Goal: Task Accomplishment & Management: Use online tool/utility

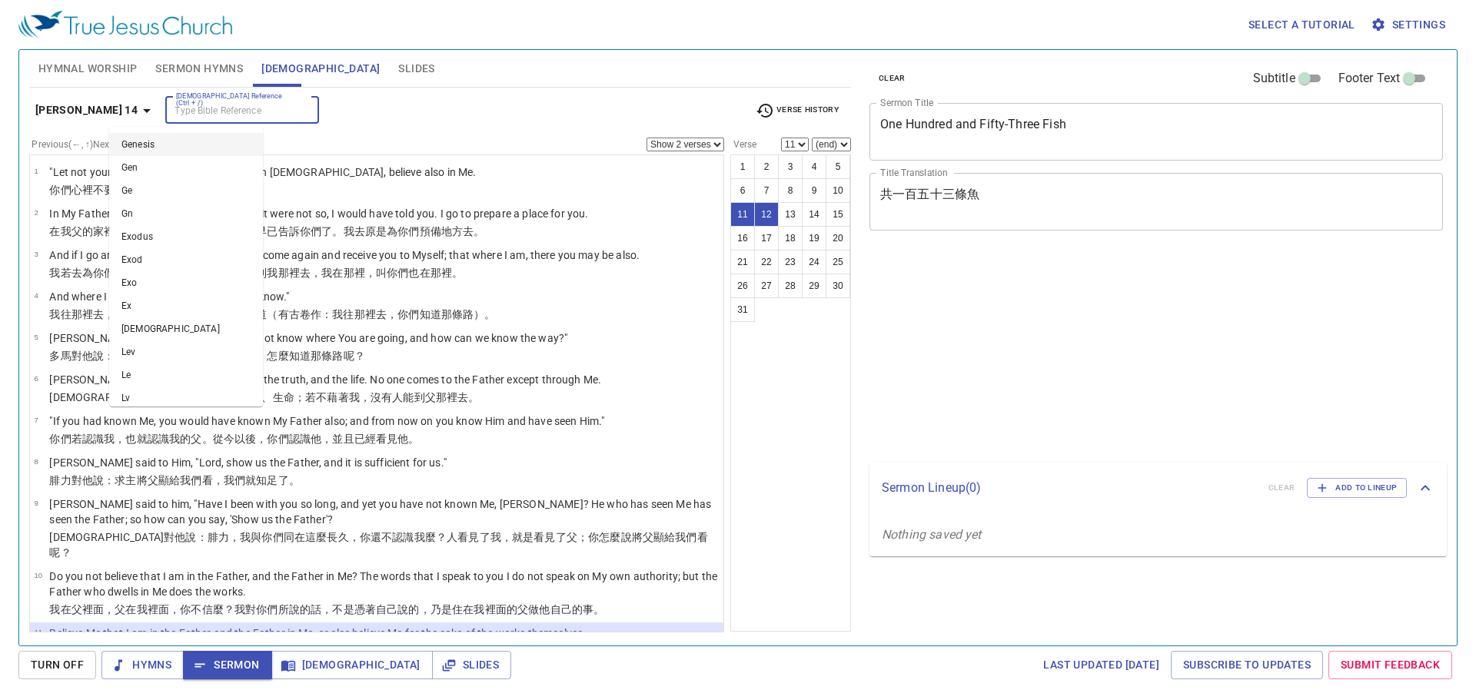
select select "2"
select select "11"
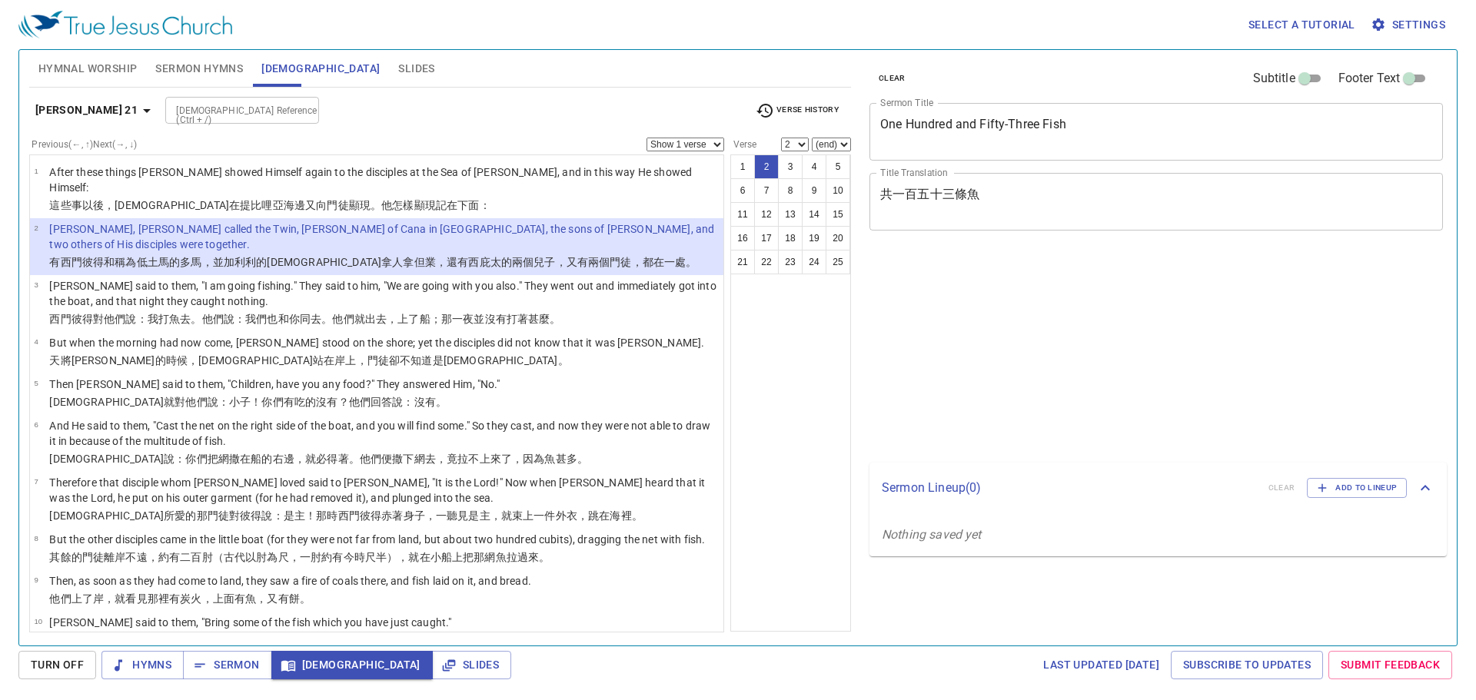
select select "2"
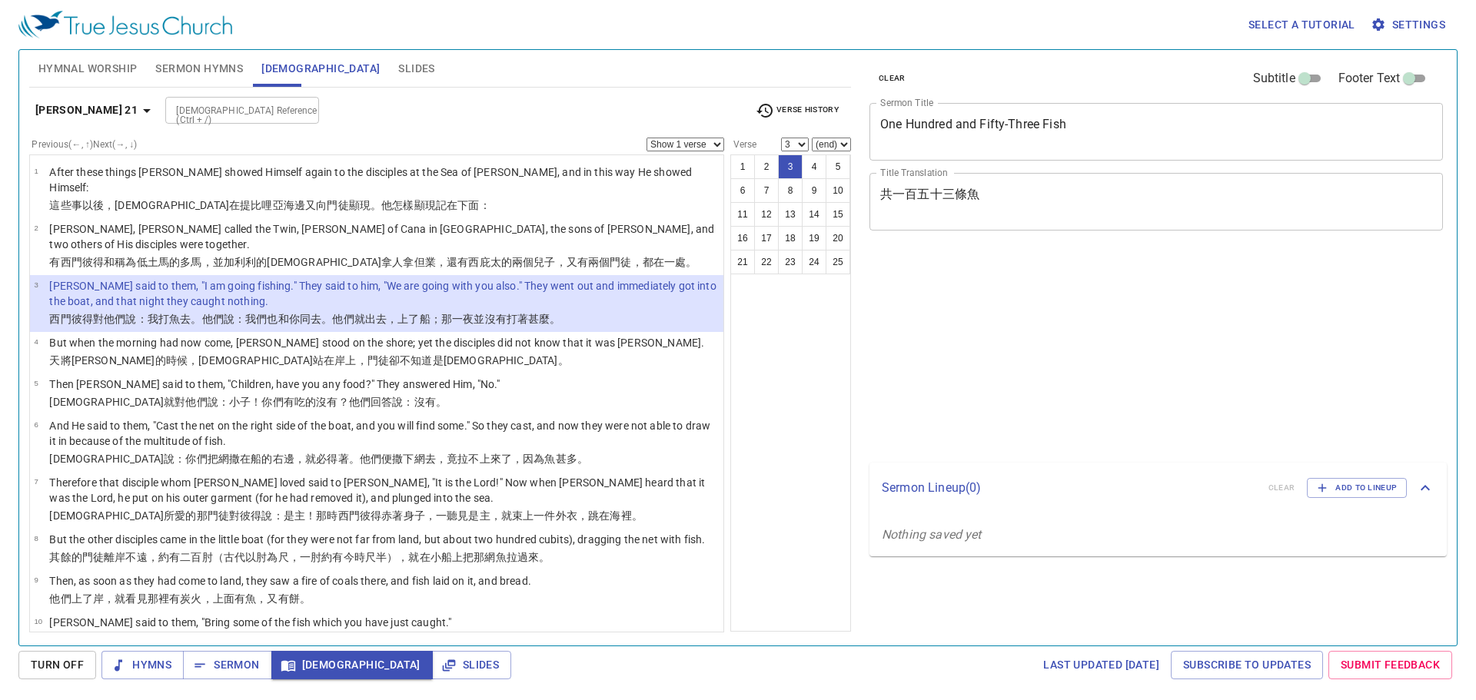
select select "3"
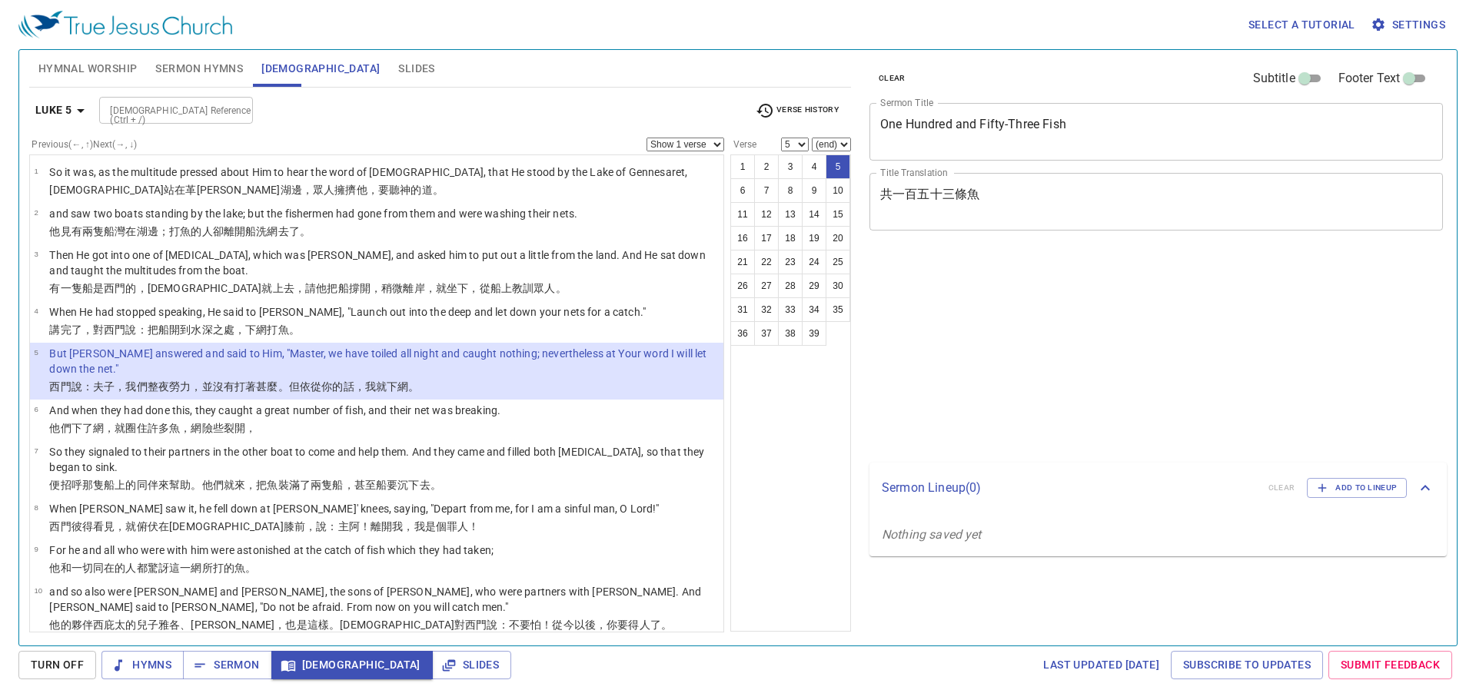
select select "5"
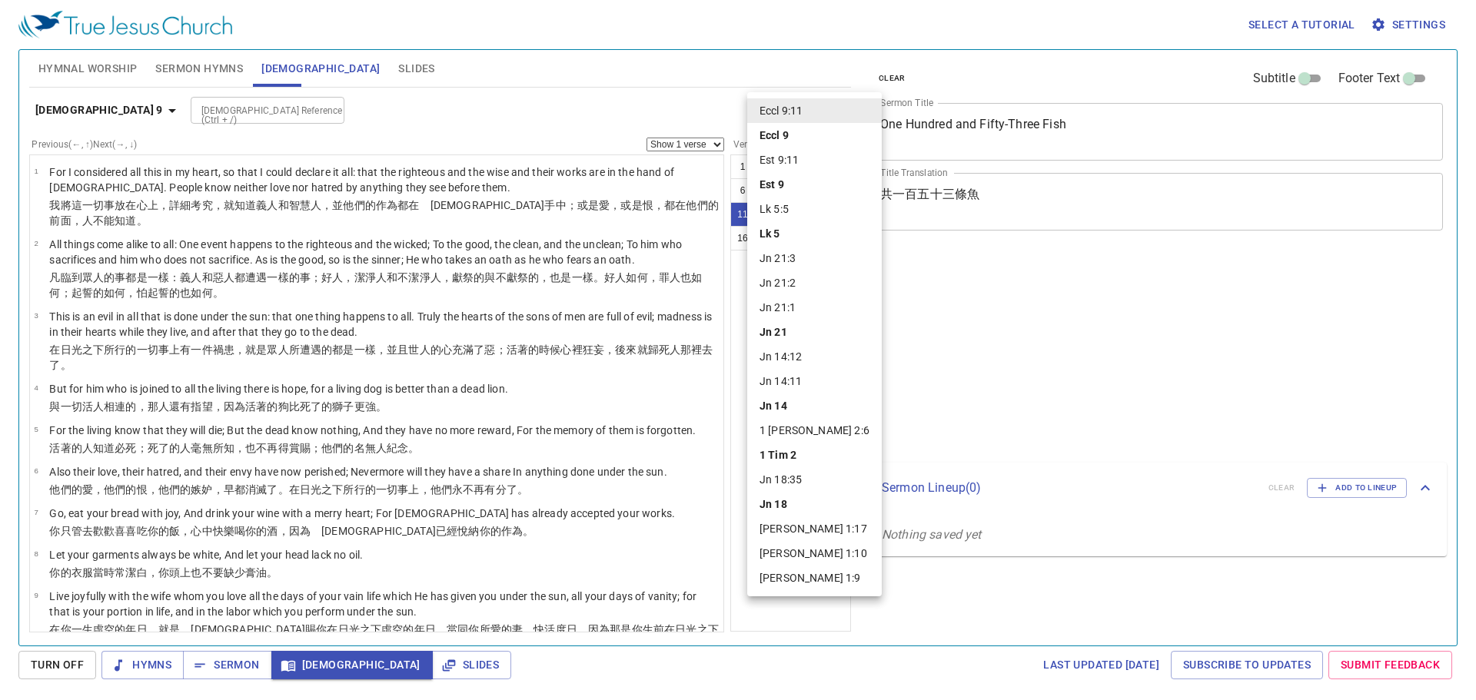
select select "11"
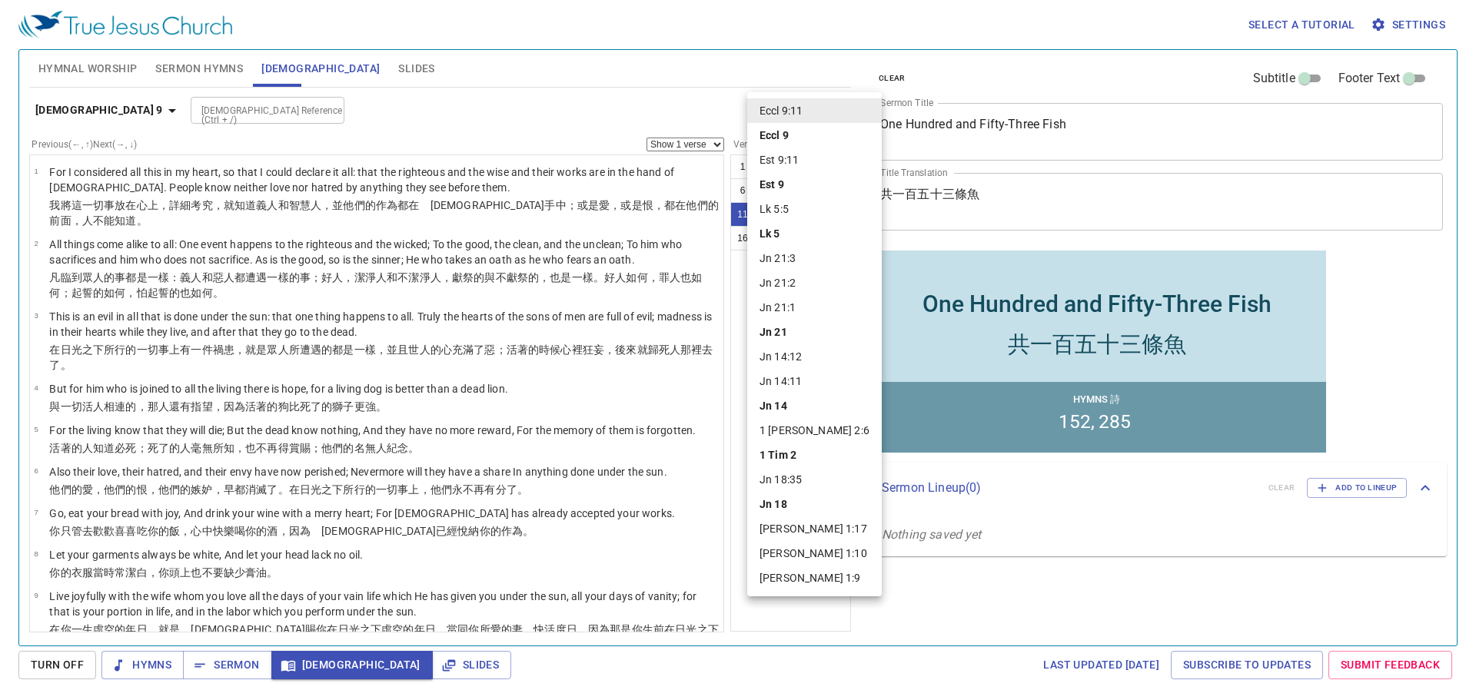
scroll to position [461, 0]
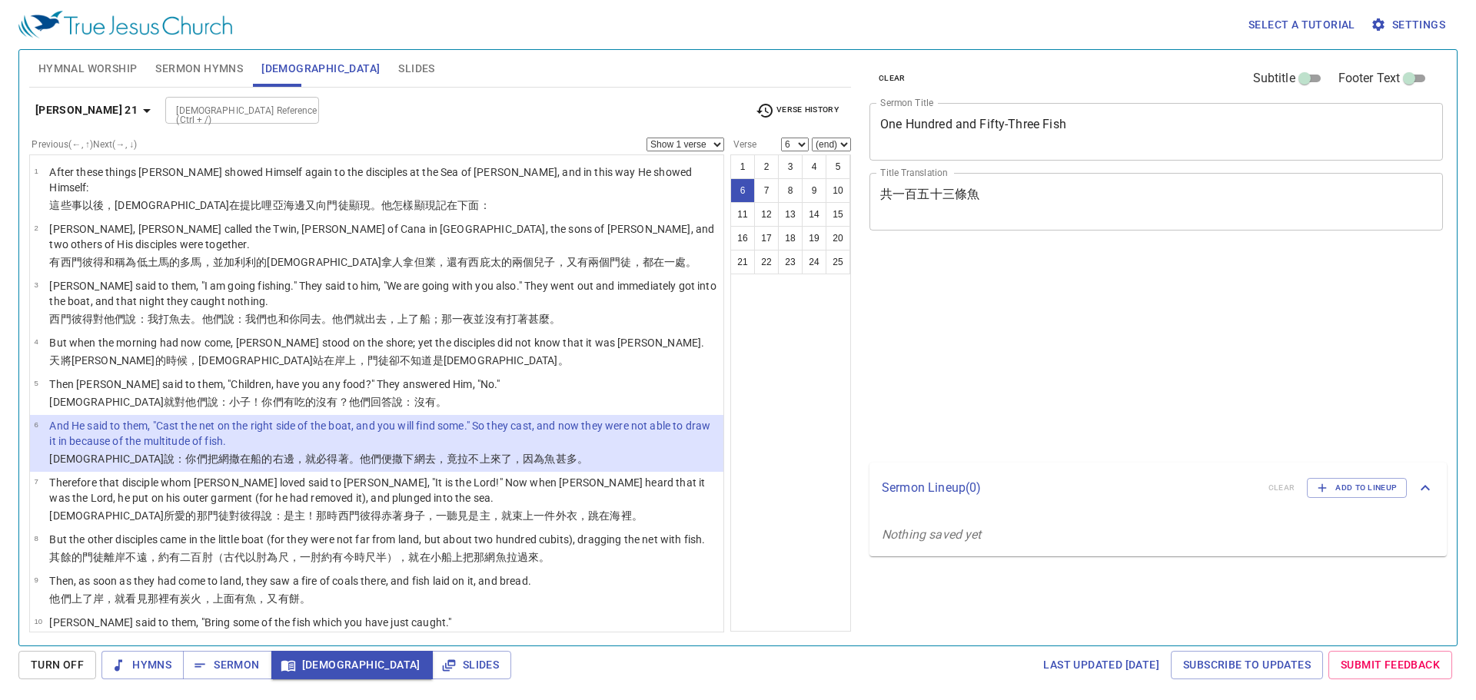
select select "6"
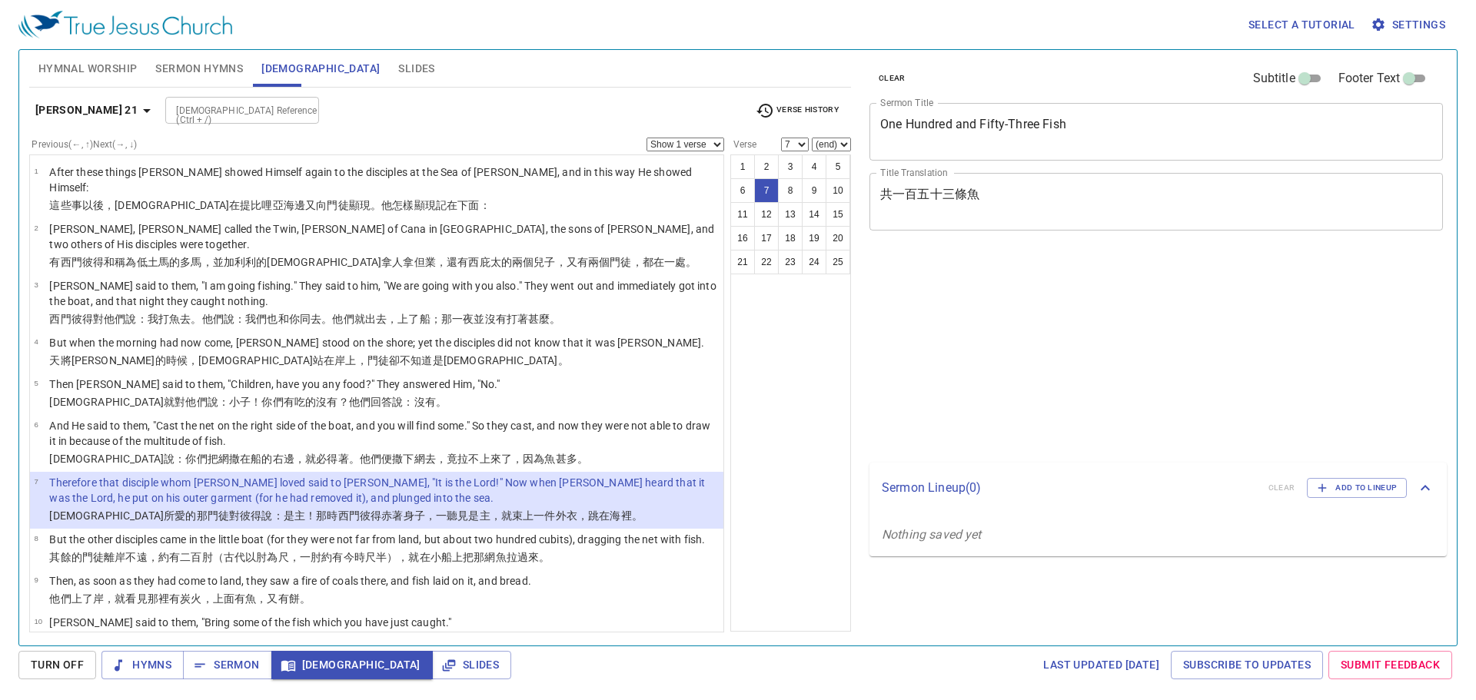
select select "7"
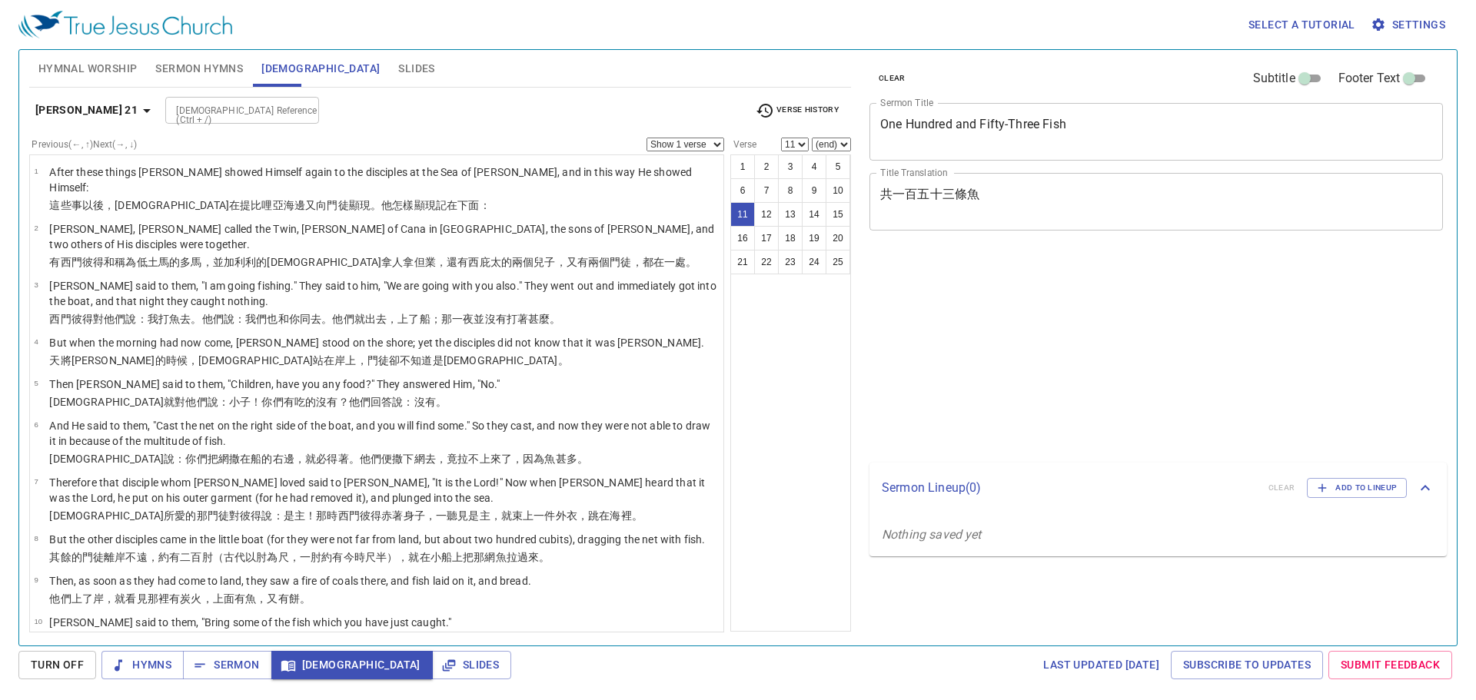
select select "11"
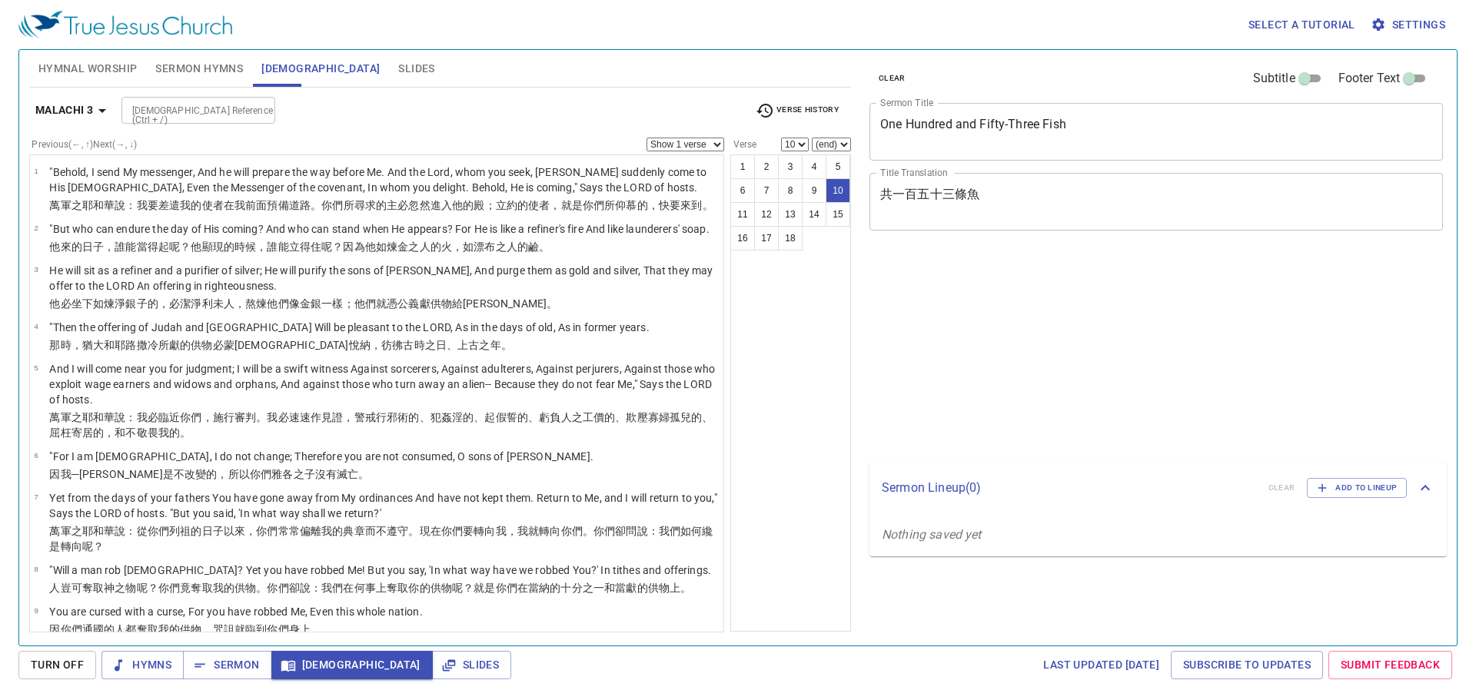
select select "10"
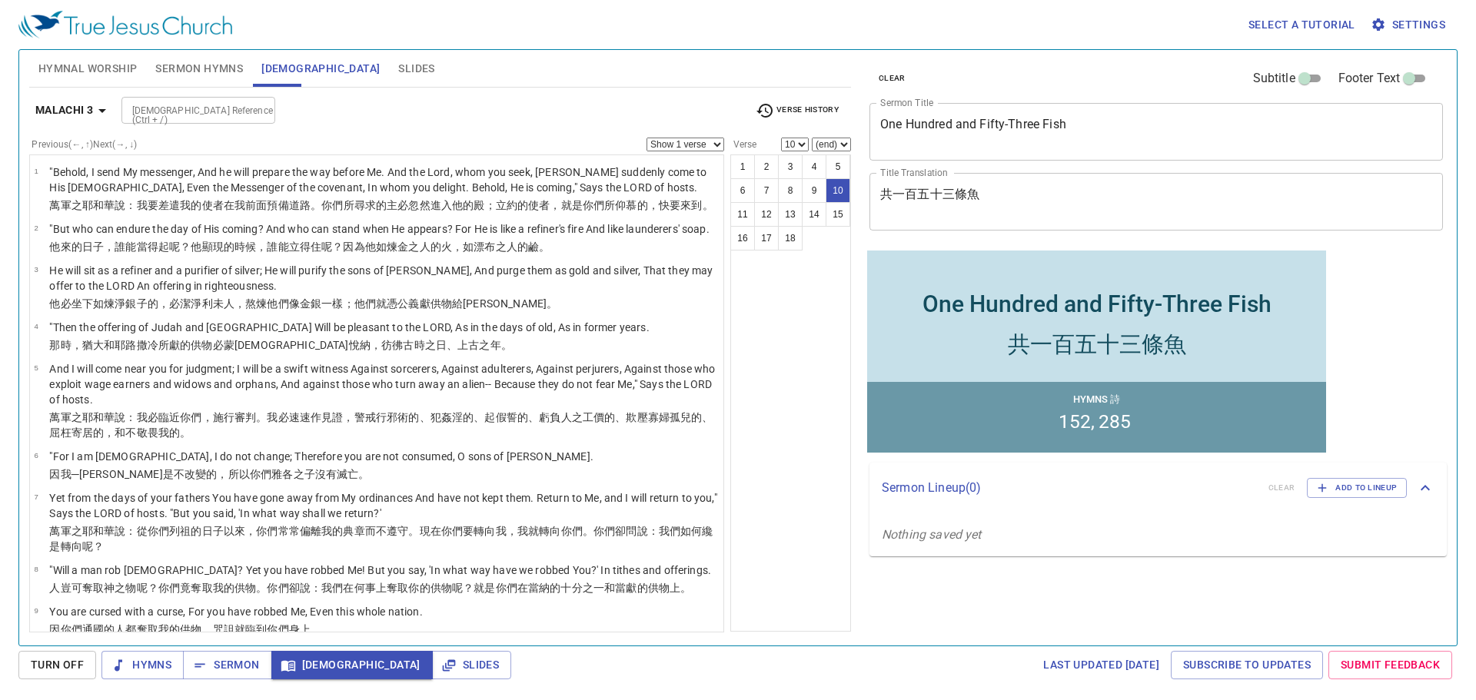
scroll to position [307, 0]
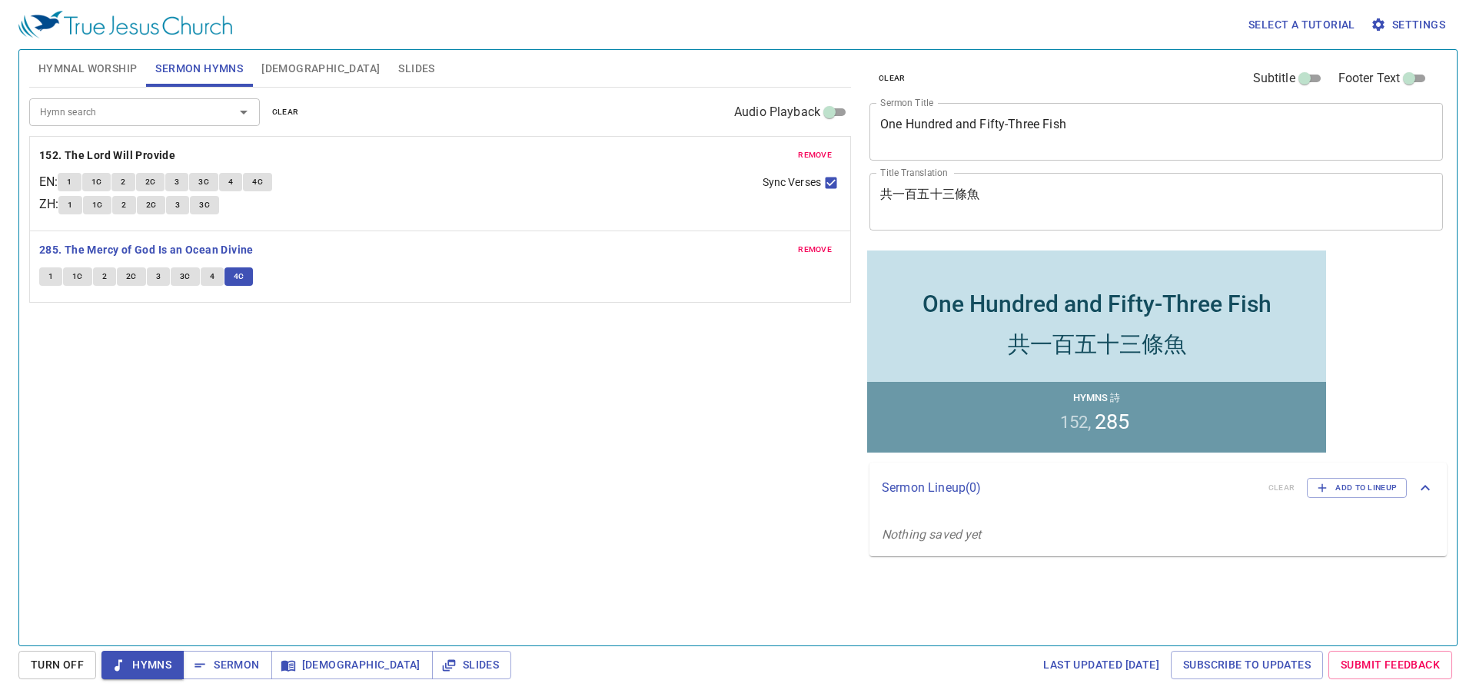
click at [238, 281] on span "4C" at bounding box center [239, 277] width 11 height 14
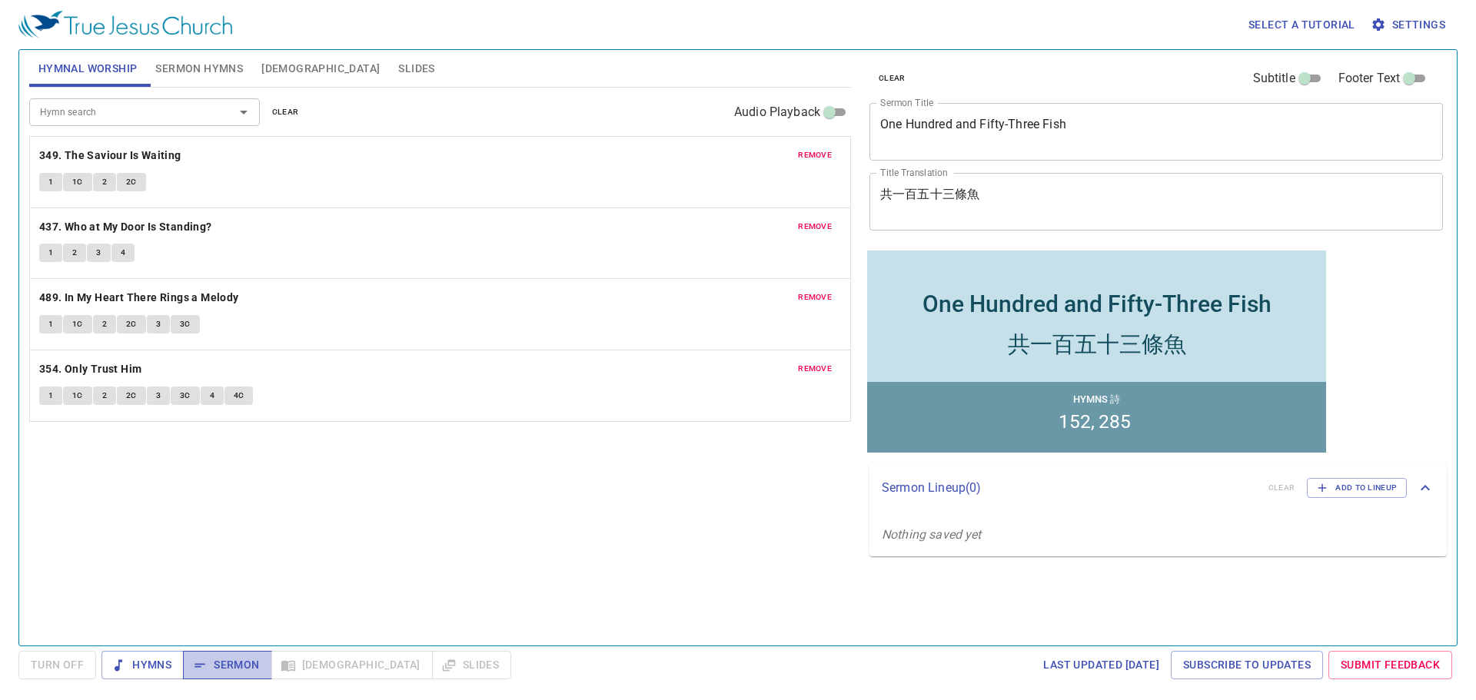
click at [233, 662] on span "Sermon" at bounding box center [227, 665] width 64 height 19
click at [194, 70] on span "Sermon Hymns" at bounding box center [199, 68] width 88 height 19
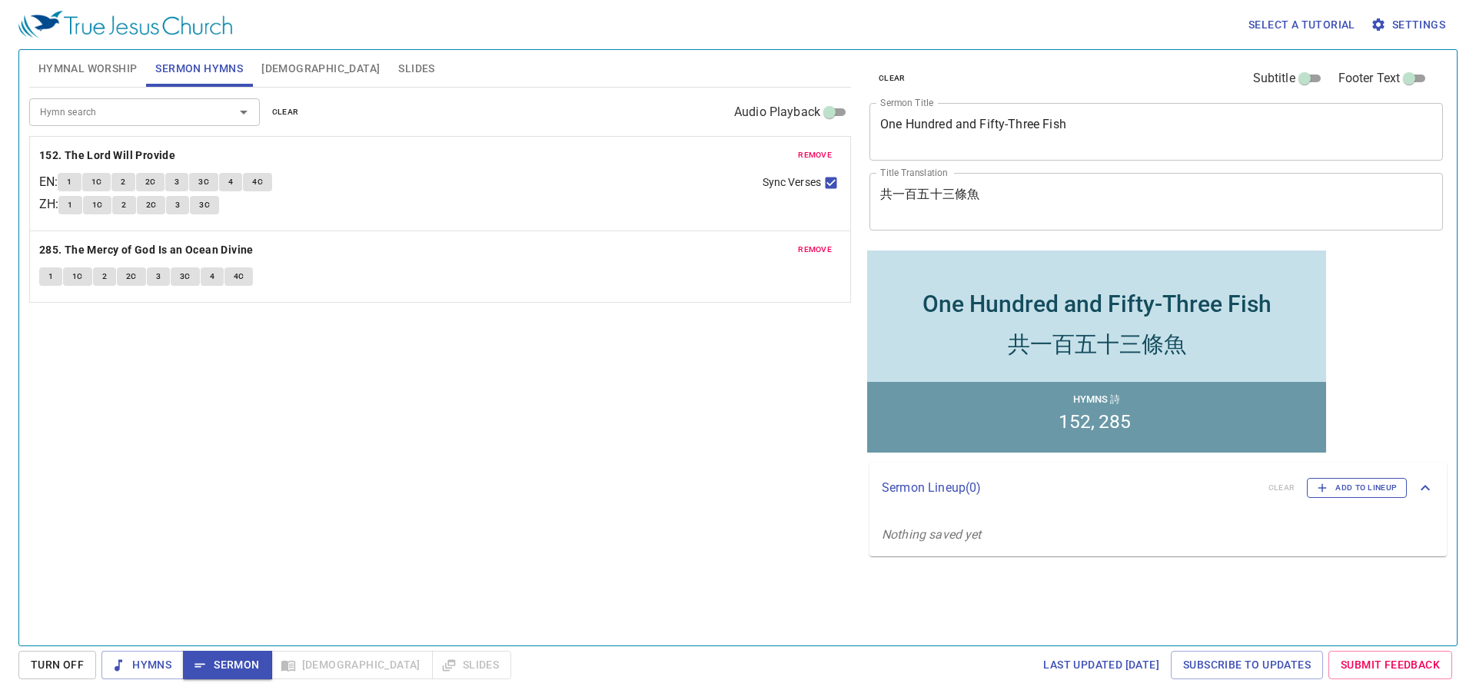
click at [1344, 493] on span "Add to Lineup" at bounding box center [1357, 488] width 80 height 14
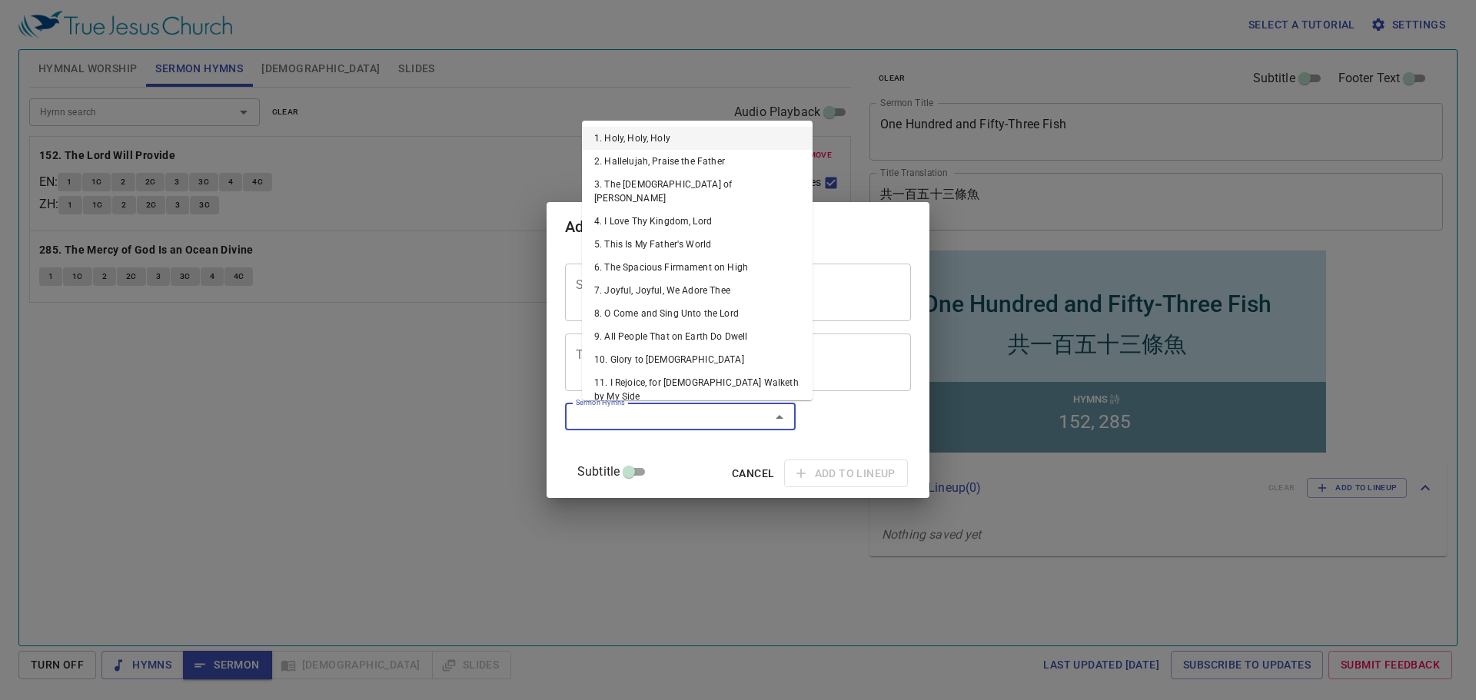
click at [726, 412] on input "Sermon Hymns" at bounding box center [658, 417] width 176 height 18
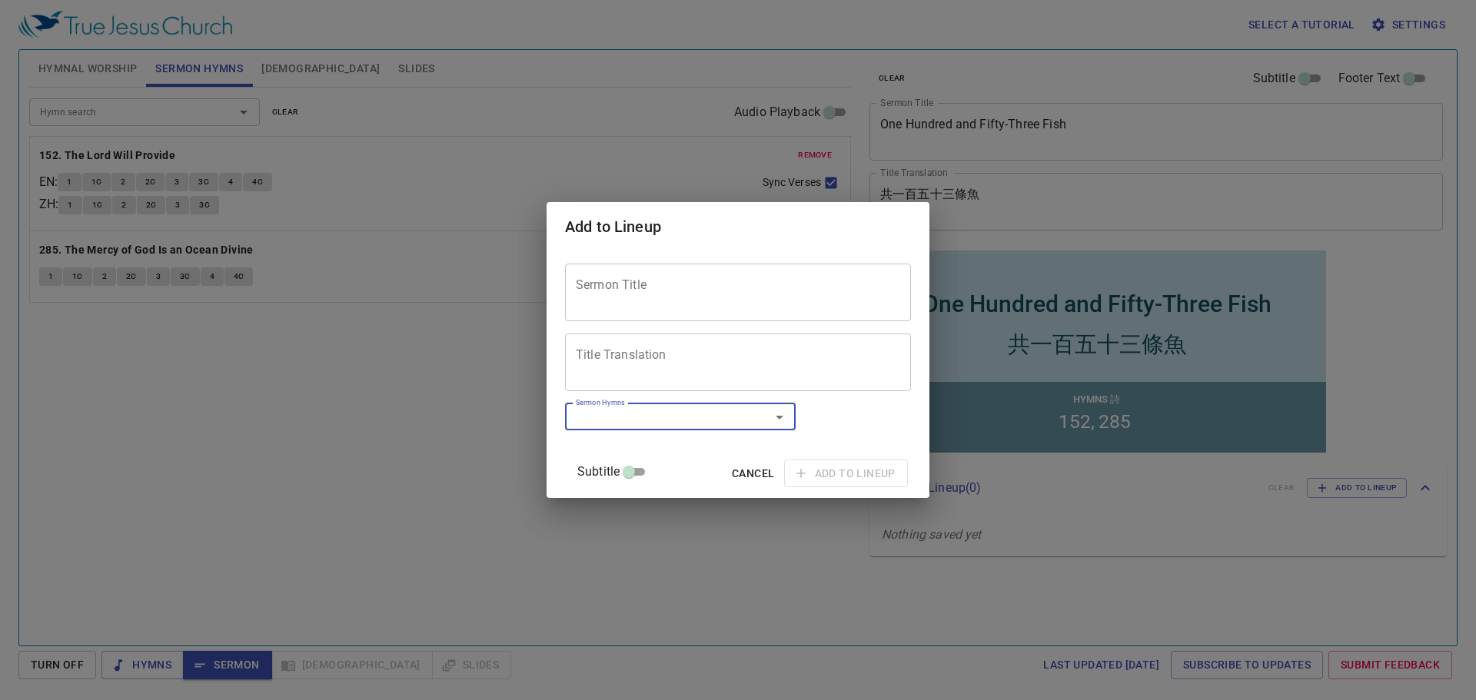
click at [697, 441] on div "Sermon Title Sermon Title Title Translation Title Translation Subtitle Subtitle…" at bounding box center [738, 374] width 346 height 234
click at [694, 286] on textarea "Sermon Title" at bounding box center [738, 291] width 324 height 29
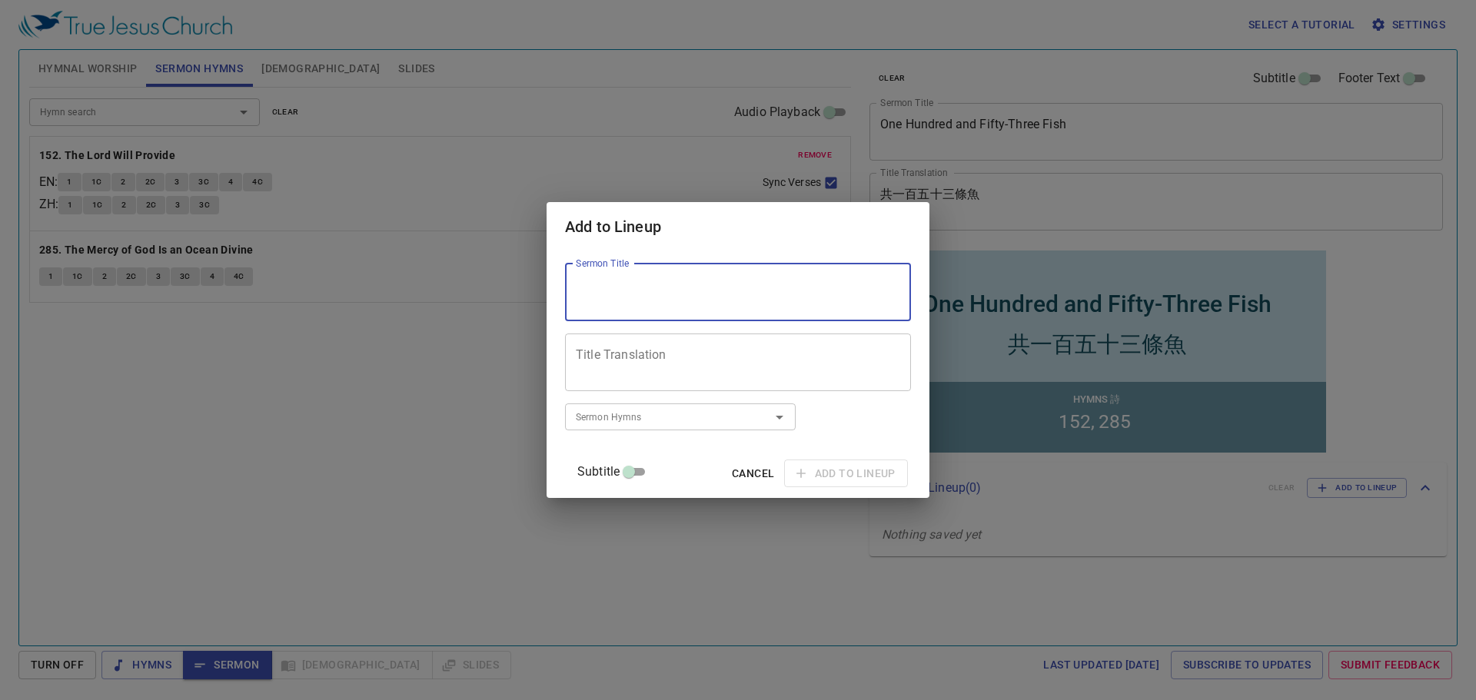
click at [694, 286] on textarea "Sermon Title" at bounding box center [738, 291] width 324 height 29
type textarea "RE Prayer / Student Testimony Shannon (J1) Pamelyn (J2) Eunnie (S) Jaclyn (S)"
click at [801, 364] on textarea "Title Translation" at bounding box center [738, 361] width 324 height 29
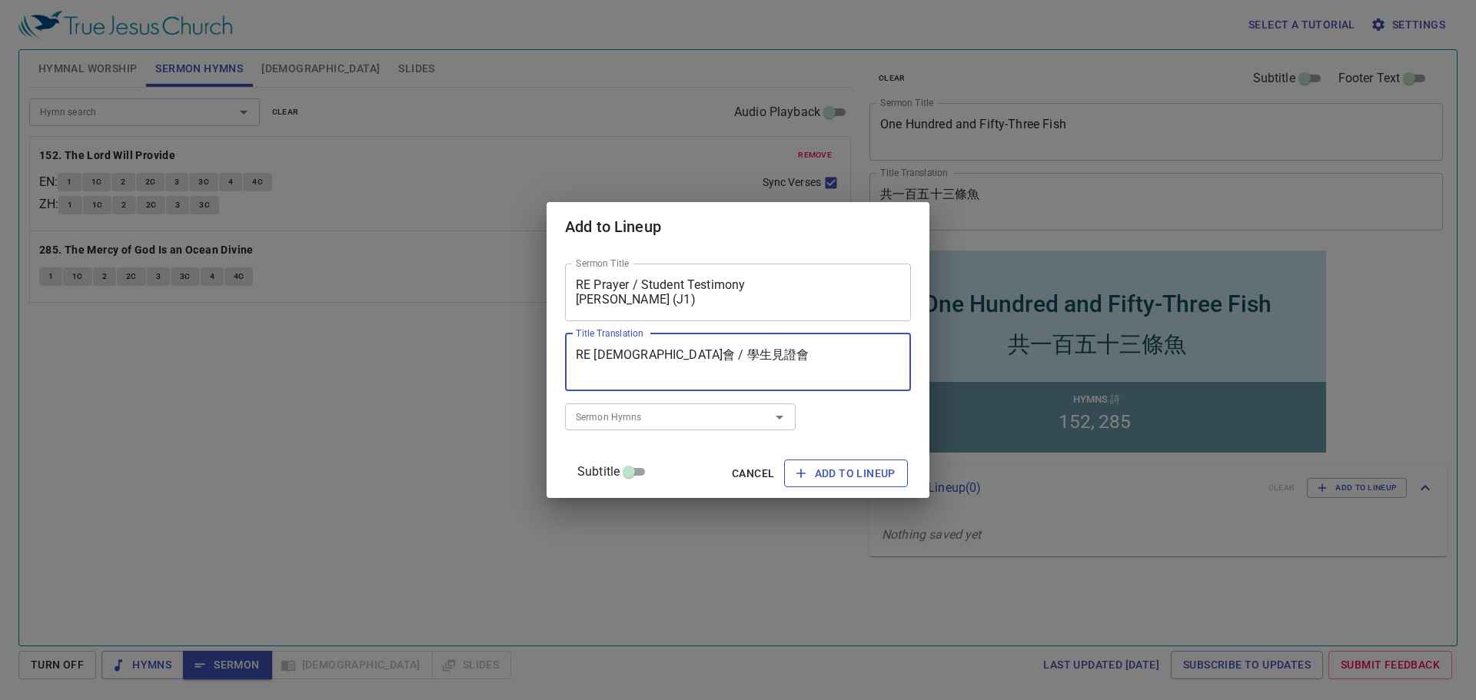
type textarea "RE 禱告會 / 學生見證會"
click at [802, 474] on span "Add to Lineup" at bounding box center [845, 473] width 99 height 19
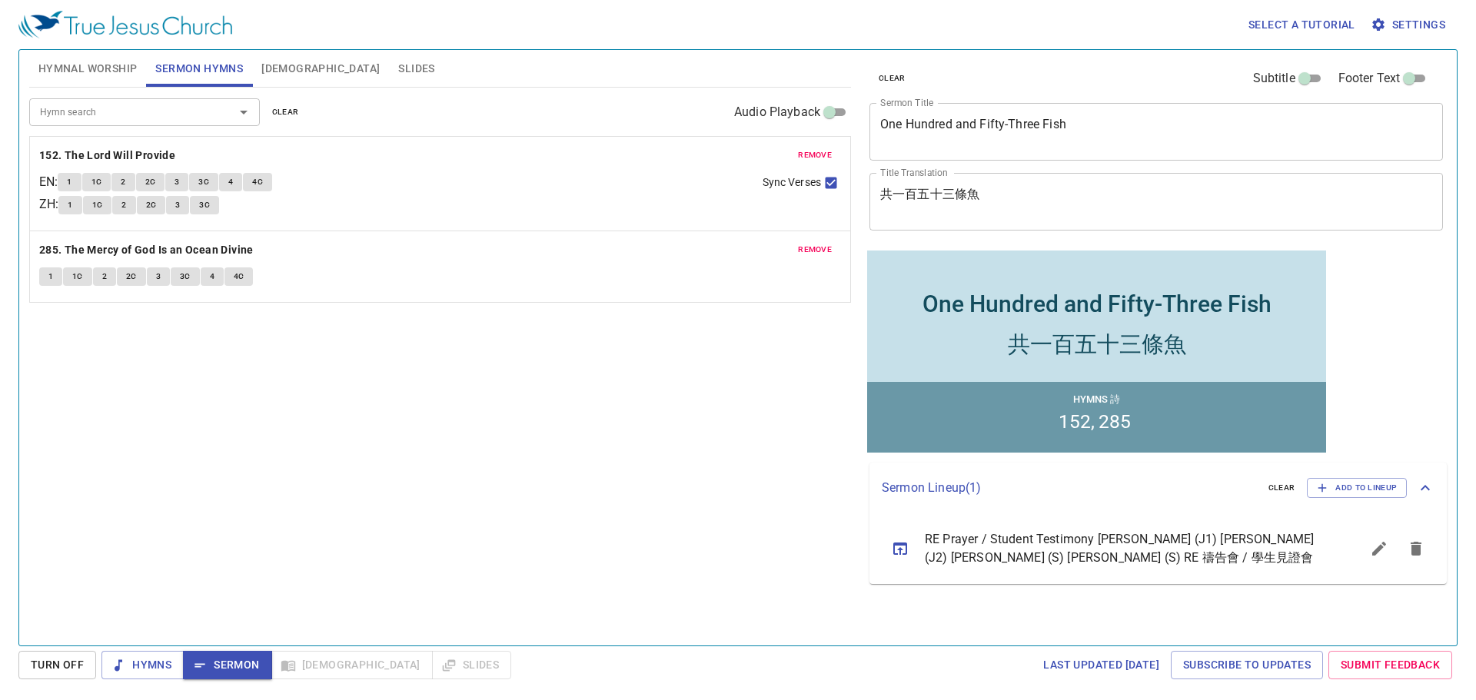
click at [1011, 559] on span "RE Prayer / Student Testimony Shannon (J1) Pamelyn (J2) Eunnie (S) Jaclyn (S) R…" at bounding box center [1124, 548] width 399 height 37
click at [1373, 555] on icon "sermon lineup list" at bounding box center [1379, 549] width 14 height 14
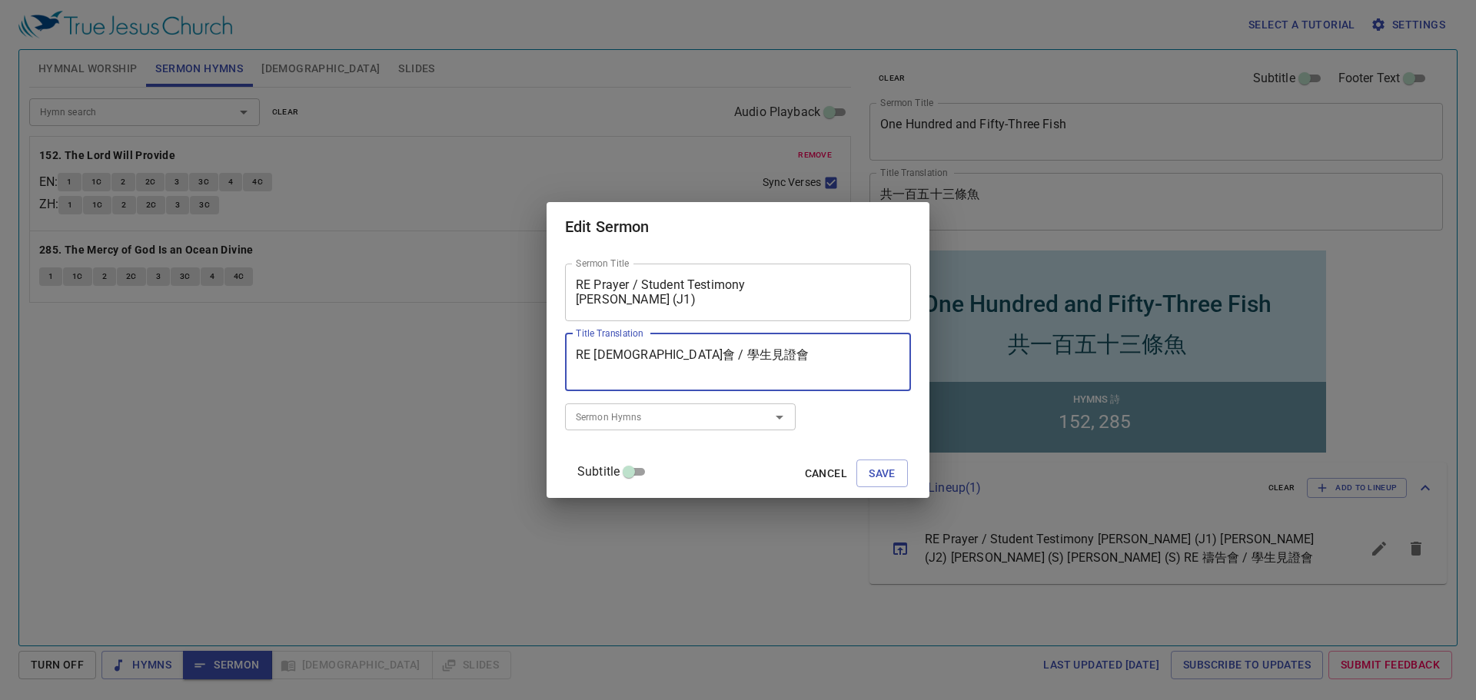
drag, startPoint x: 607, startPoint y: 354, endPoint x: 571, endPoint y: 354, distance: 36.1
click at [571, 354] on div "Sermon Title RE Prayer / Student Testimony Shannon (J1) Pamelyn (J2) Eunnie (S)…" at bounding box center [737, 374] width 383 height 247
type textarea "宗教教育禱告會 / 學生見證會"
click at [868, 480] on span "Save" at bounding box center [881, 473] width 27 height 19
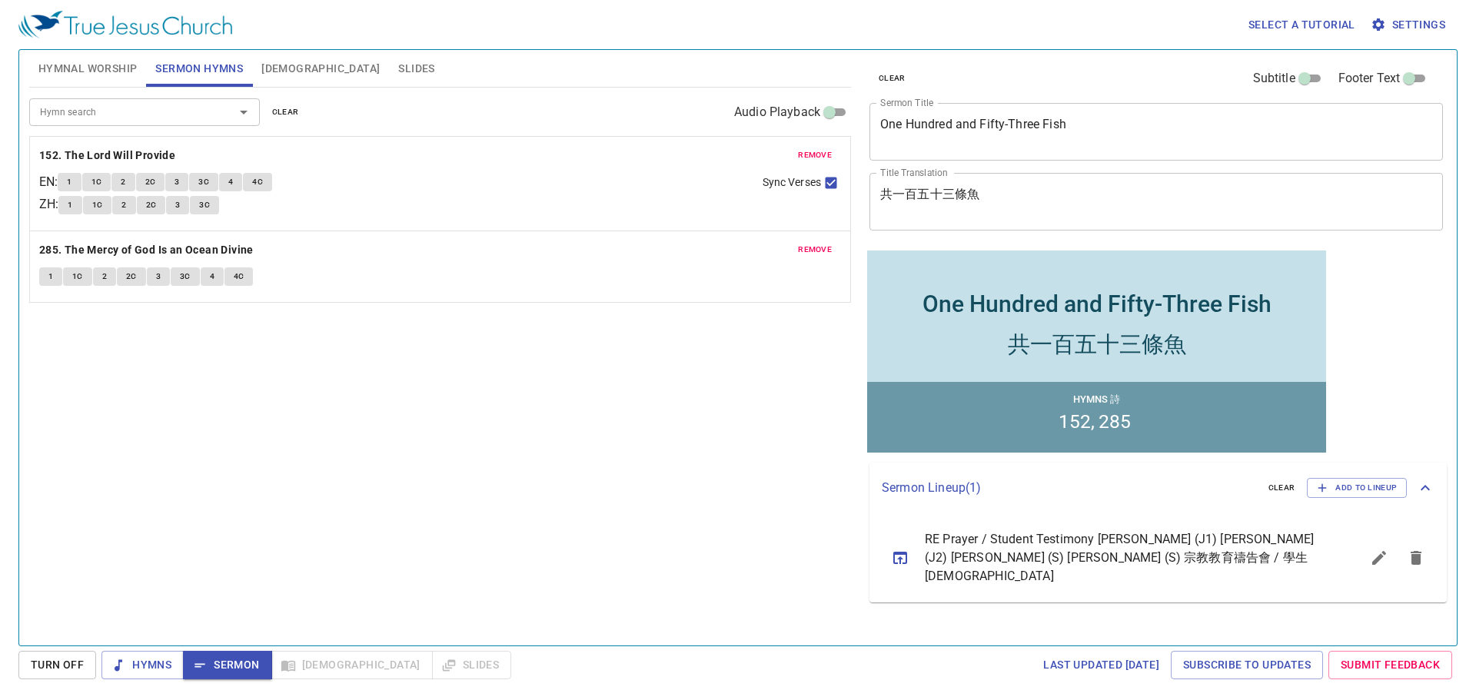
click at [752, 422] on div "Hymn search Hymn search clear Audio Playback remove 152. The Lord Will Provide …" at bounding box center [440, 360] width 822 height 545
click at [664, 325] on div "Hymn search Hymn search clear Audio Playback remove 152. The Lord Will Provide …" at bounding box center [440, 360] width 822 height 545
click at [912, 489] on p "Sermon Lineup ( 1 )" at bounding box center [1069, 488] width 374 height 18
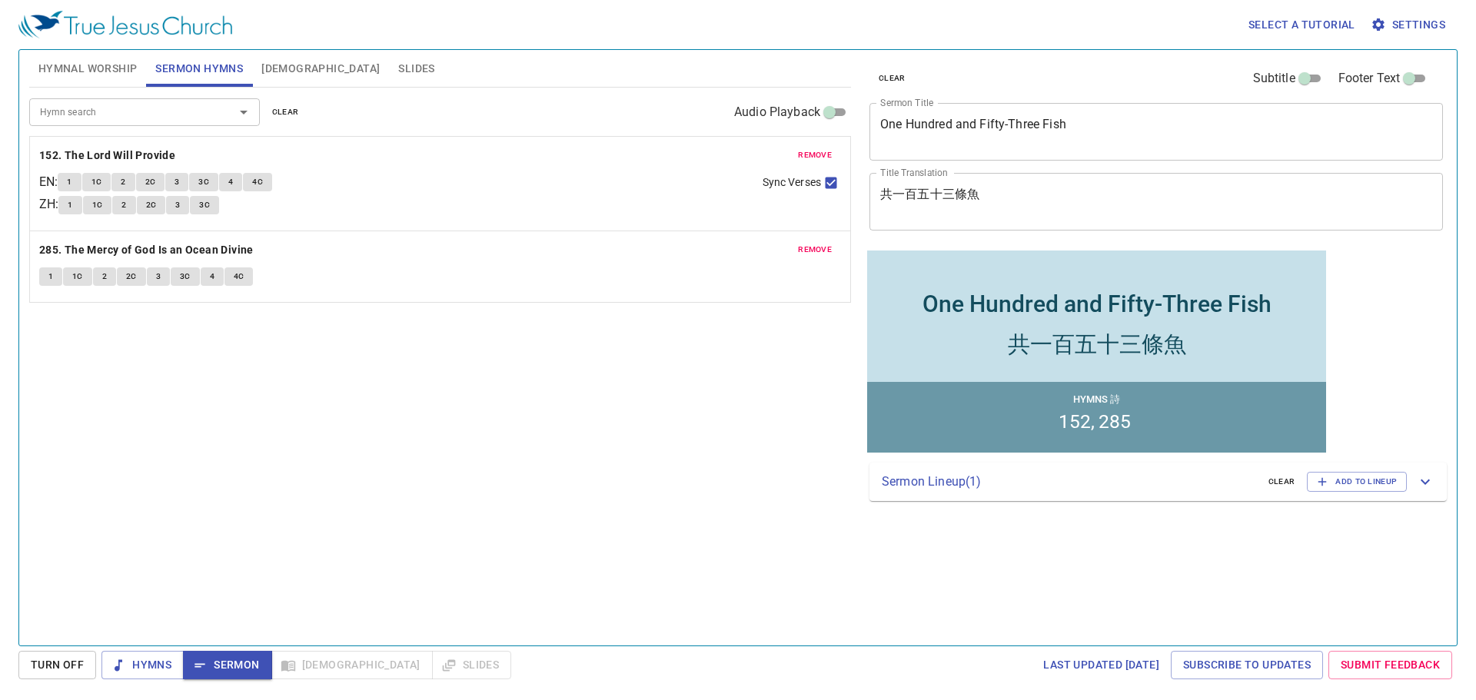
click at [912, 489] on p "Sermon Lineup ( 1 )" at bounding box center [1069, 482] width 374 height 18
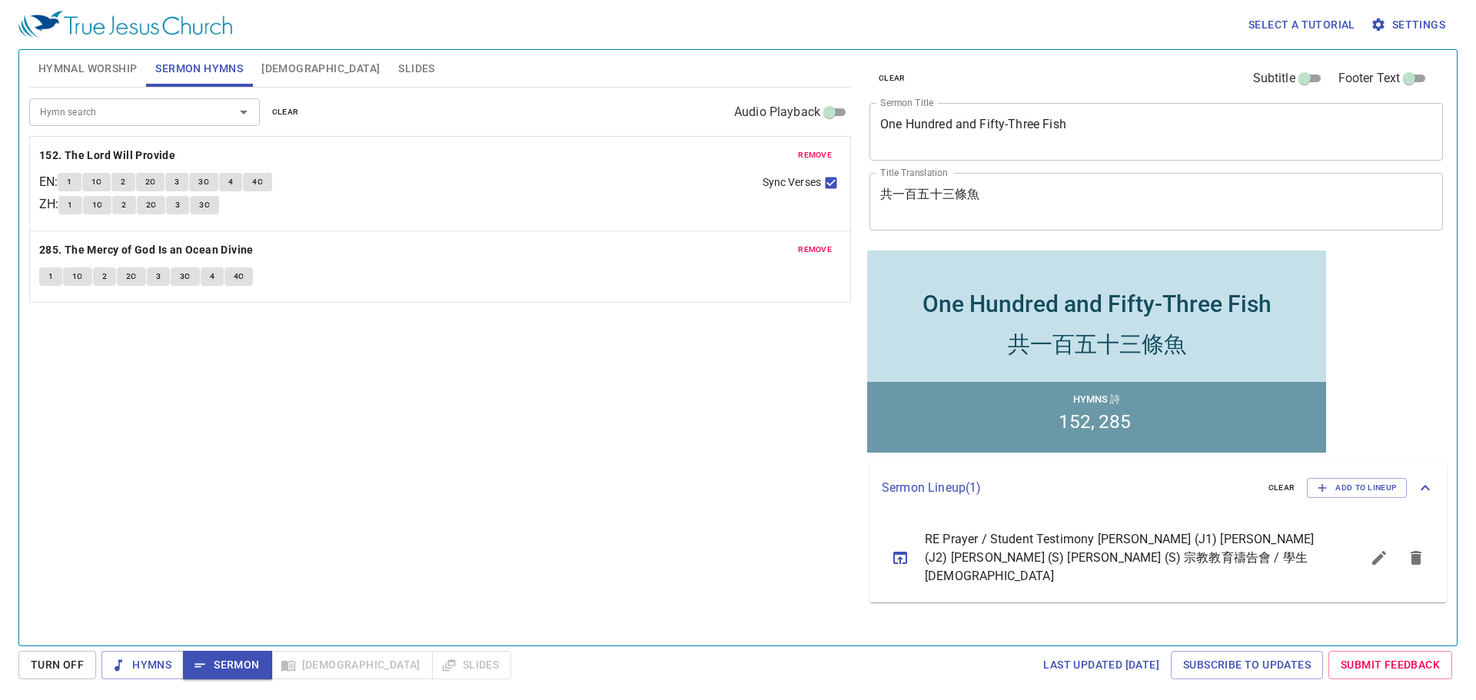
click at [899, 549] on icon "sermon lineup list" at bounding box center [900, 558] width 18 height 18
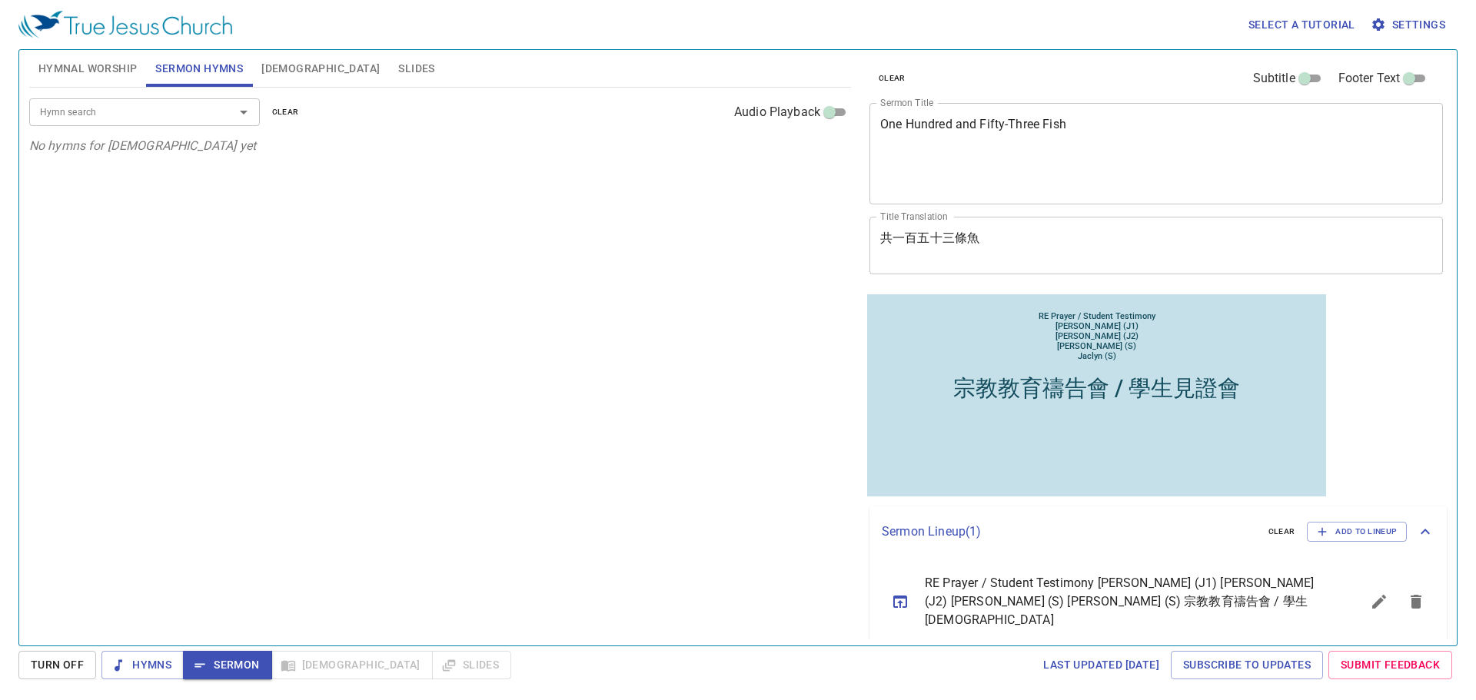
drag, startPoint x: 960, startPoint y: 194, endPoint x: 878, endPoint y: 151, distance: 92.5
click at [878, 151] on div "RE Prayer / Student Testimony Shannon (J1) Pamelyn (J2) Eunnie (S) Jaclyn (S) x…" at bounding box center [1155, 153] width 573 height 101
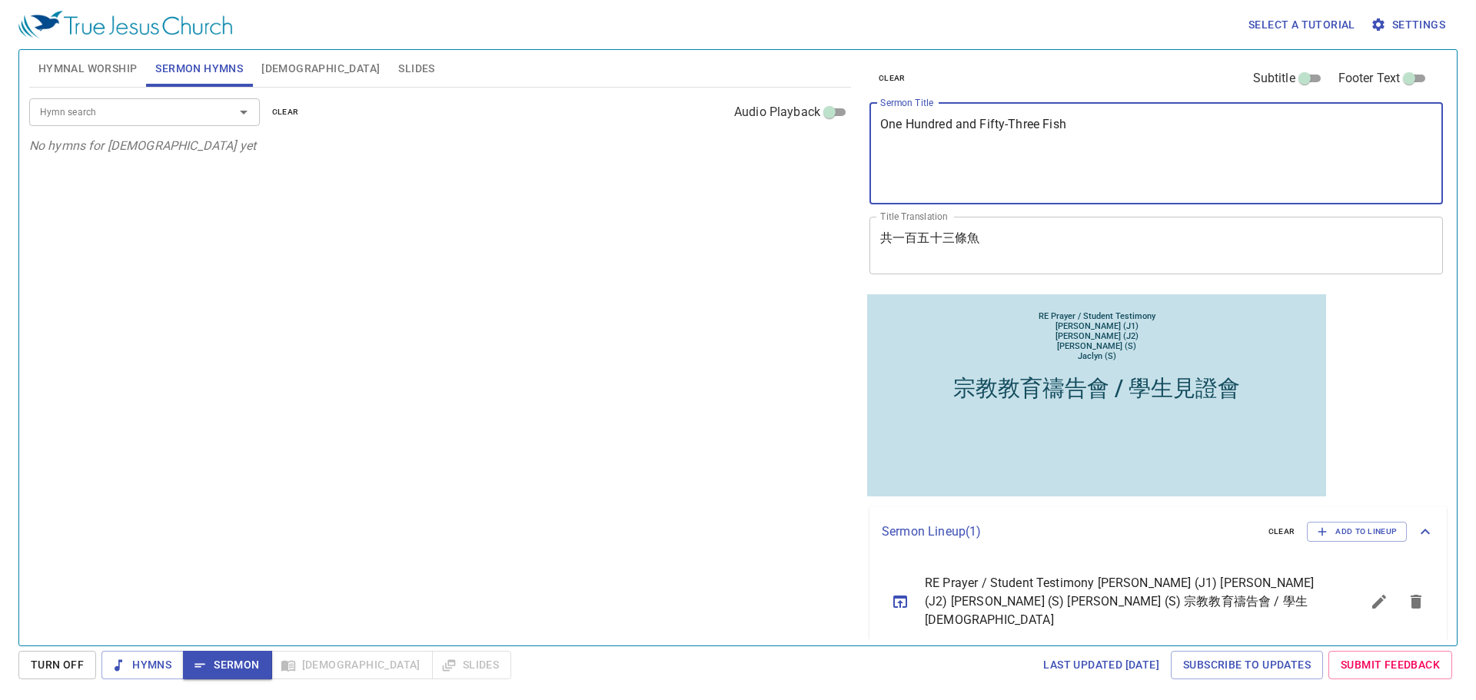
drag, startPoint x: 881, startPoint y: 131, endPoint x: 964, endPoint y: 183, distance: 97.7
click at [964, 183] on textarea "RE Prayer / Student Testimony Shannon (J1) Pamelyn (J2) Eunnie (S) Jaclyn (S)" at bounding box center [1156, 153] width 552 height 73
type textarea "RE Prayer / Student Testimony Shannon (J1) Pamelyn (J2) Eunnie (S) Jaclyn (S)"
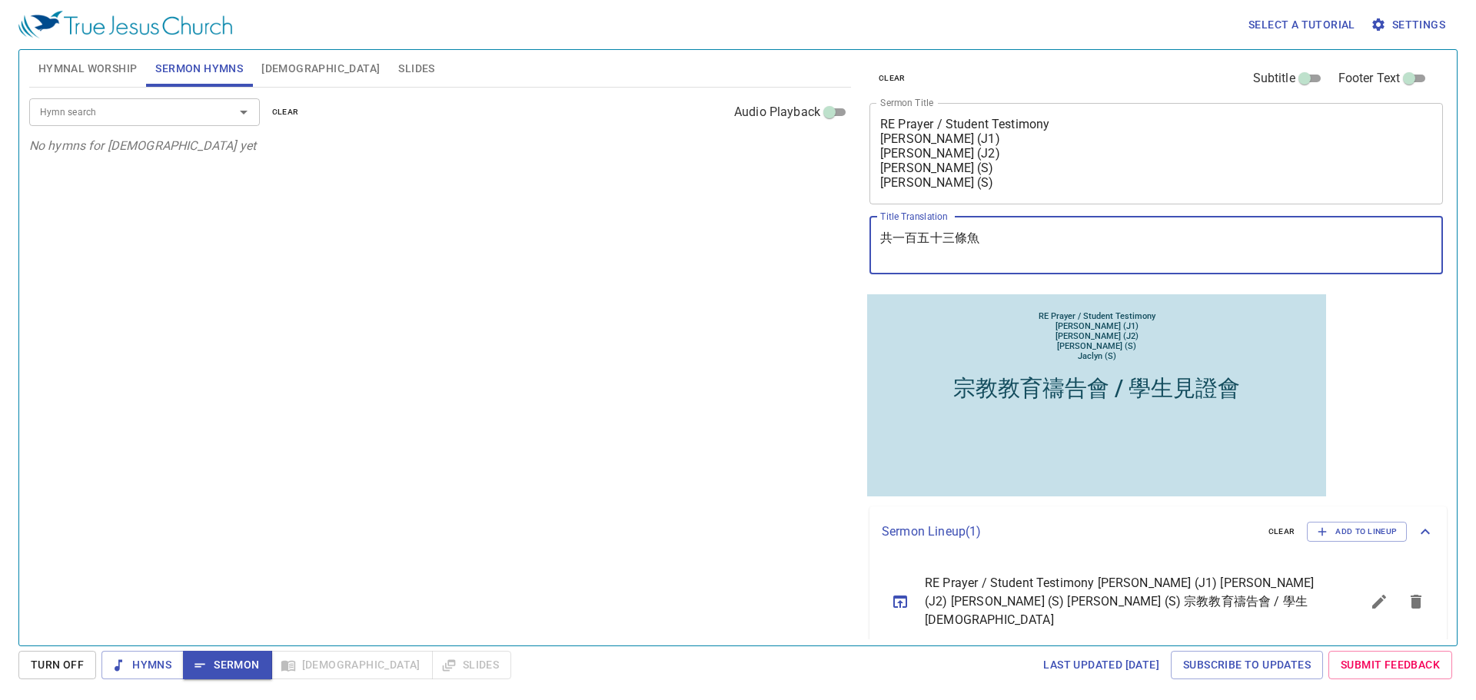
click at [1062, 247] on textarea "宗教教育禱告會 / 學生見證會" at bounding box center [1156, 245] width 552 height 29
paste textarea "Shannon (J1) Pamelyn (J2) Eunnie (S) Jaclyn (S)"
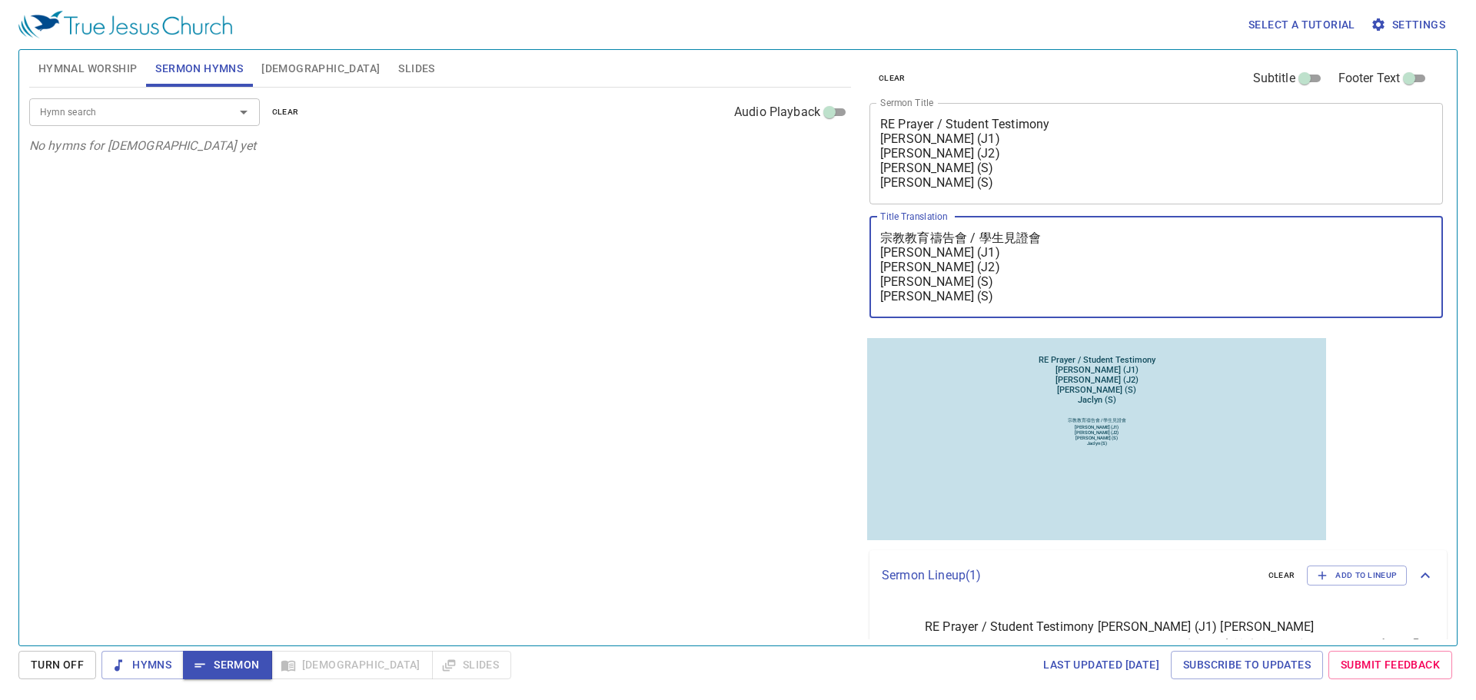
click at [1056, 254] on textarea "宗教教育禱告會 / 學生見證會 Shannon (J1) Pamelyn (J2) Eunnie (S) Jaclyn (S)" at bounding box center [1156, 267] width 552 height 73
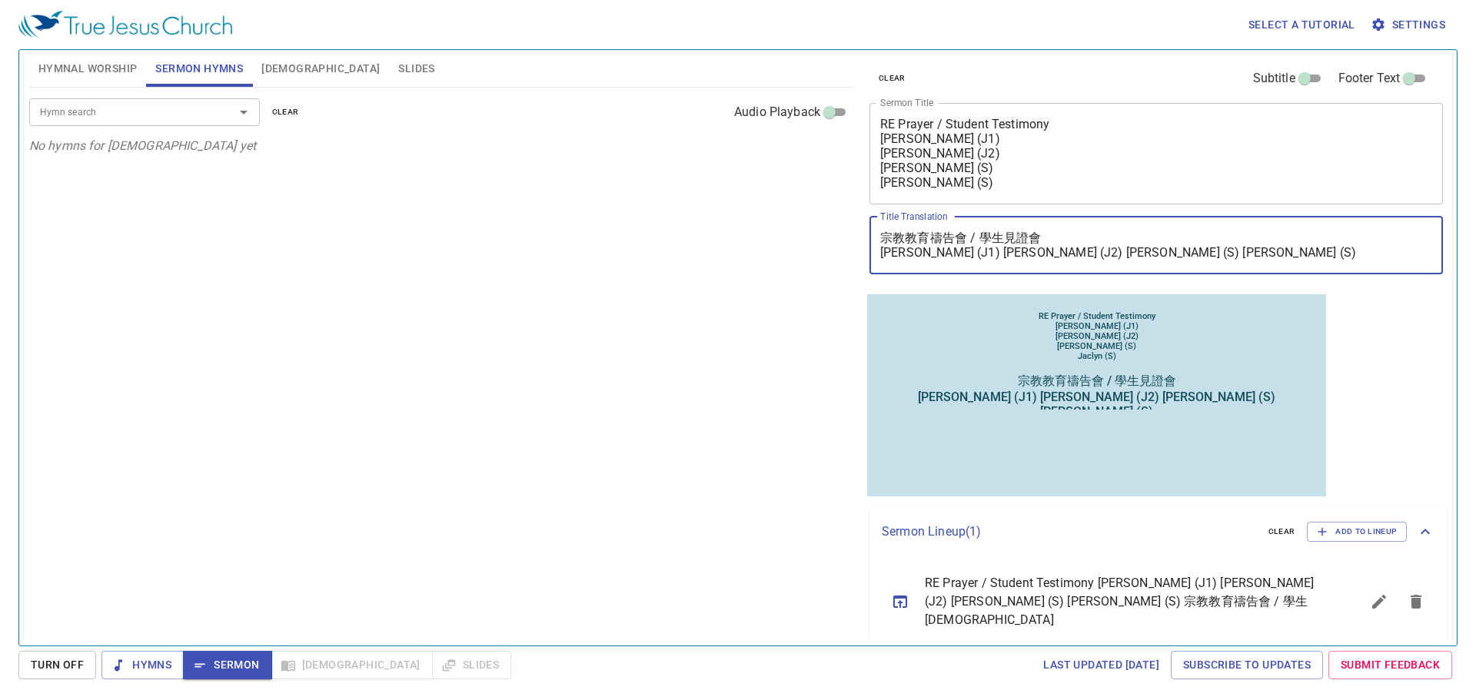
type textarea "宗教教育禱告會 / 學生見證會 Shannon (J1) Pamelyn (J2) Eunnie (S) Jaclyn (S)"
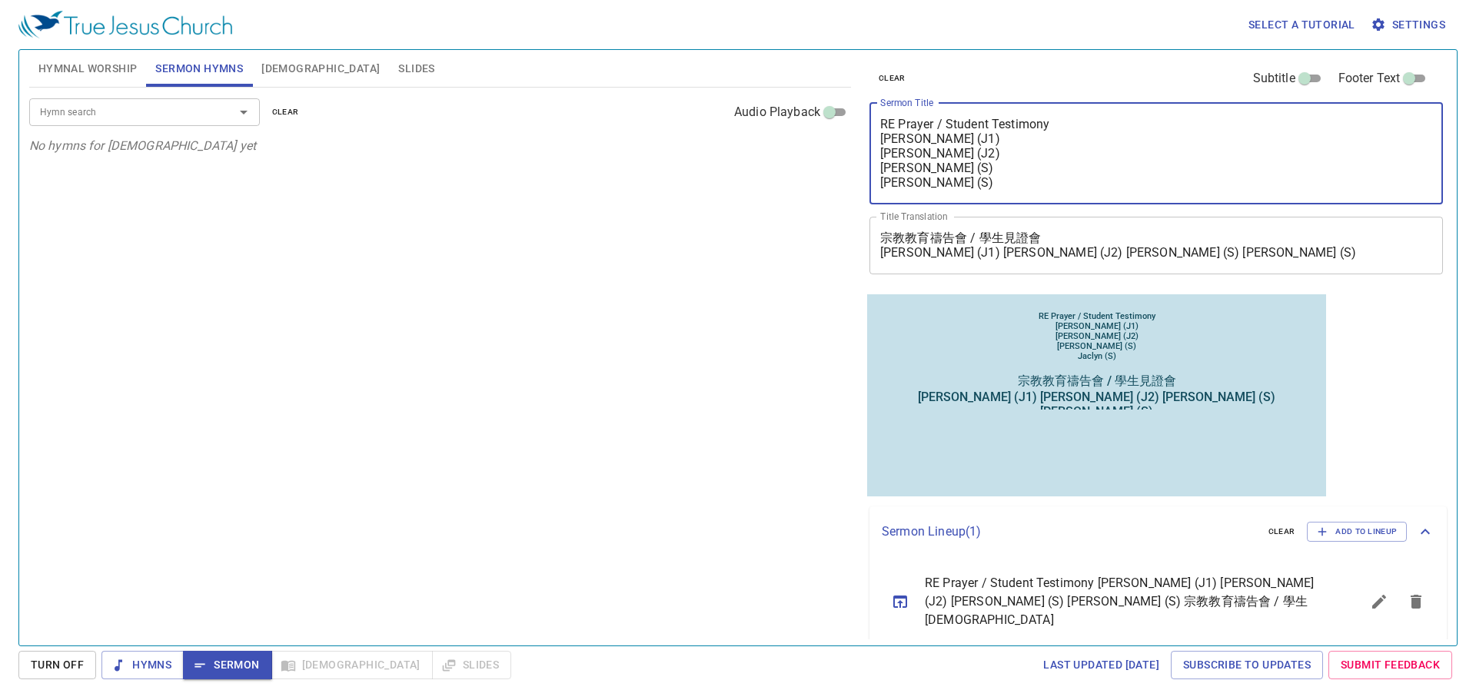
click at [1013, 141] on textarea "RE Prayer / Student Testimony Shannon (J1) Pamelyn (J2) Eunnie (S) Jaclyn (S)" at bounding box center [1156, 153] width 552 height 73
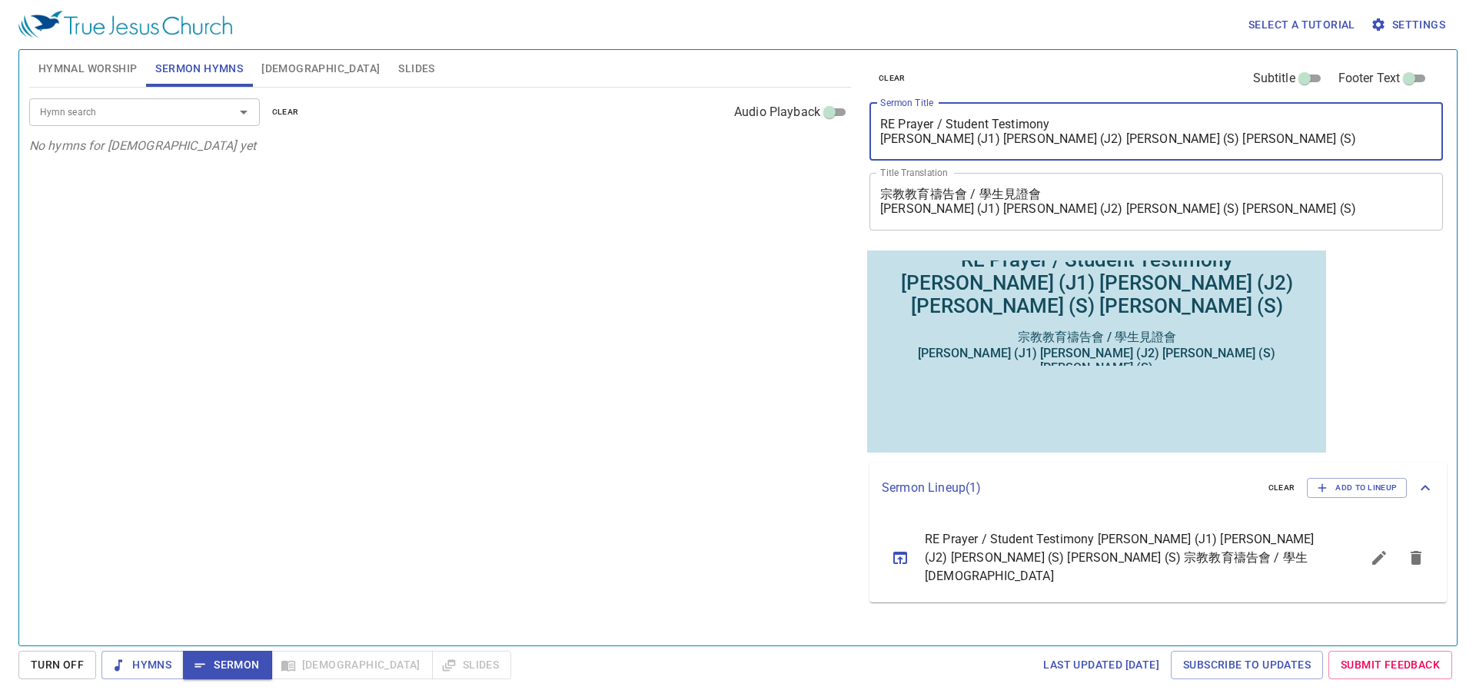
type textarea "RE Prayer / Student Testimony Shannon (J1) Pamelyn (J2) Eunnie (S) Jaclyn (S)"
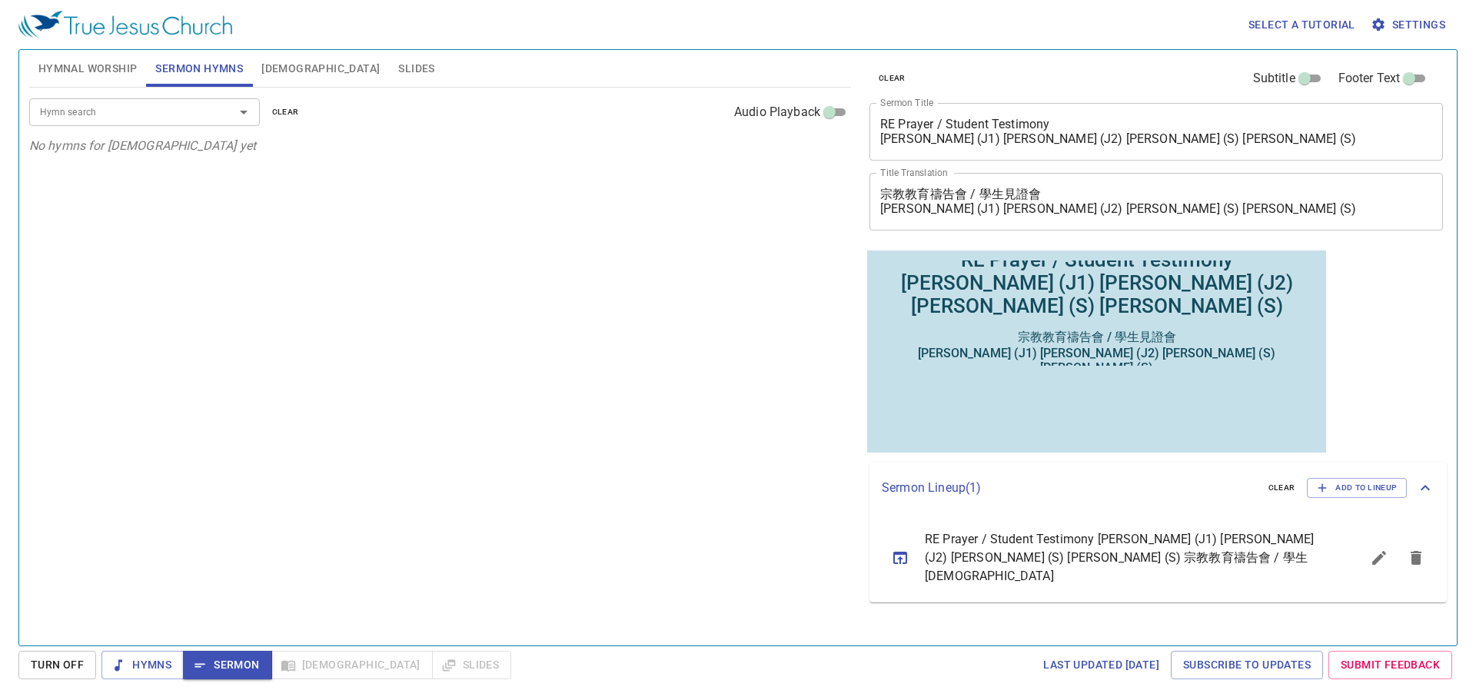
click at [1173, 346] on div "宗教教育禱告會 / 學生見證會 Shannon (J1) Pamelyn (J2) Eunnie (S) Jaclyn (S)" at bounding box center [1096, 351] width 450 height 45
click at [1190, 340] on div "宗教教育禱告會 / 學生見證會 Shannon (J1) Pamelyn (J2) Eunnie (S) Jaclyn (S)" at bounding box center [1096, 351] width 450 height 45
drag, startPoint x: 1179, startPoint y: 337, endPoint x: 1018, endPoint y: 342, distance: 160.7
click at [1018, 342] on div "宗教教育禱告會 / 學生見證會 Shannon (J1) Pamelyn (J2) Eunnie (S) Jaclyn (S)" at bounding box center [1096, 351] width 450 height 45
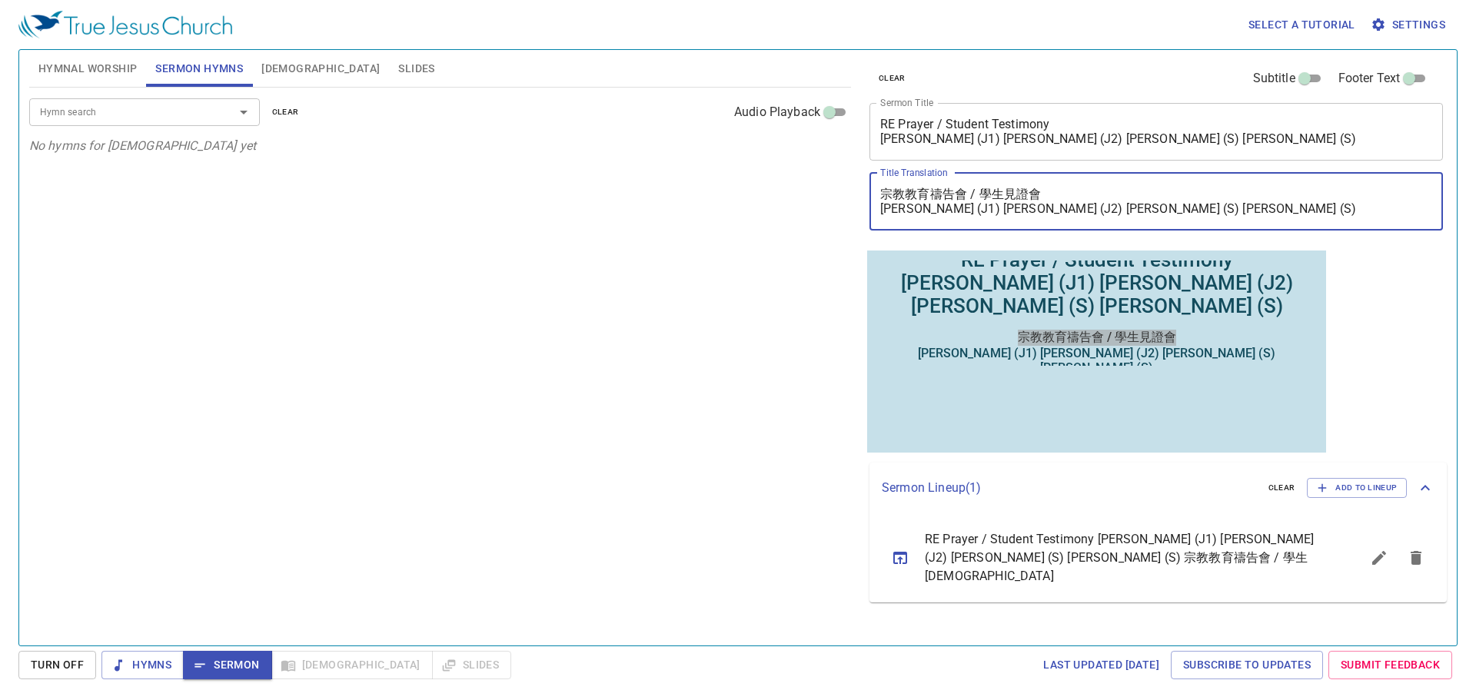
click at [1072, 202] on textarea "宗教教育禱告會 / 學生見證會 Shannon (J1) Pamelyn (J2) Eunnie (S) Jaclyn (S)" at bounding box center [1156, 201] width 552 height 29
drag, startPoint x: 1071, startPoint y: 192, endPoint x: 876, endPoint y: 181, distance: 195.6
click at [876, 181] on div "宗教教育禱告會 / 學生見證會 Shannon (J1) Pamelyn (J2) Eunnie (S) Jaclyn (S) x Title Transla…" at bounding box center [1155, 202] width 573 height 58
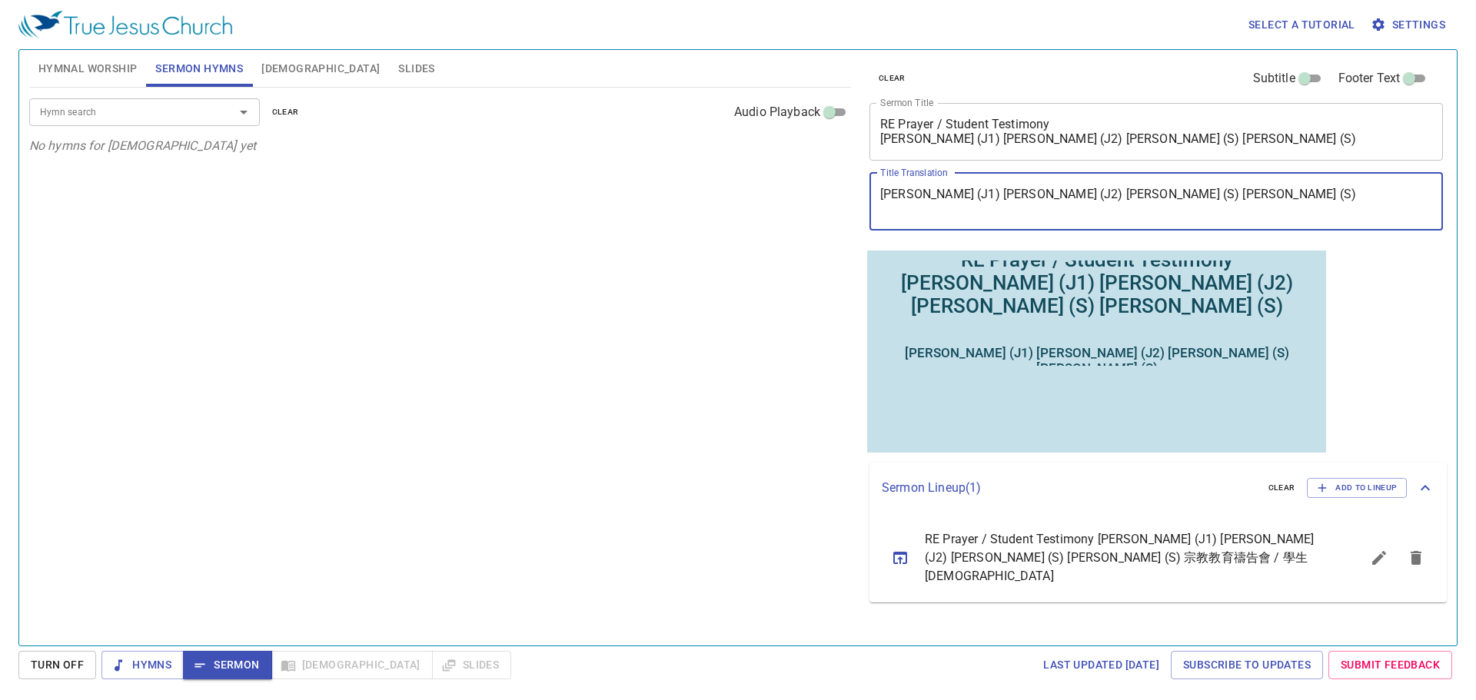
type textarea "Shannon (J1) Pamelyn (J2) Eunnie (S) Jaclyn (S)"
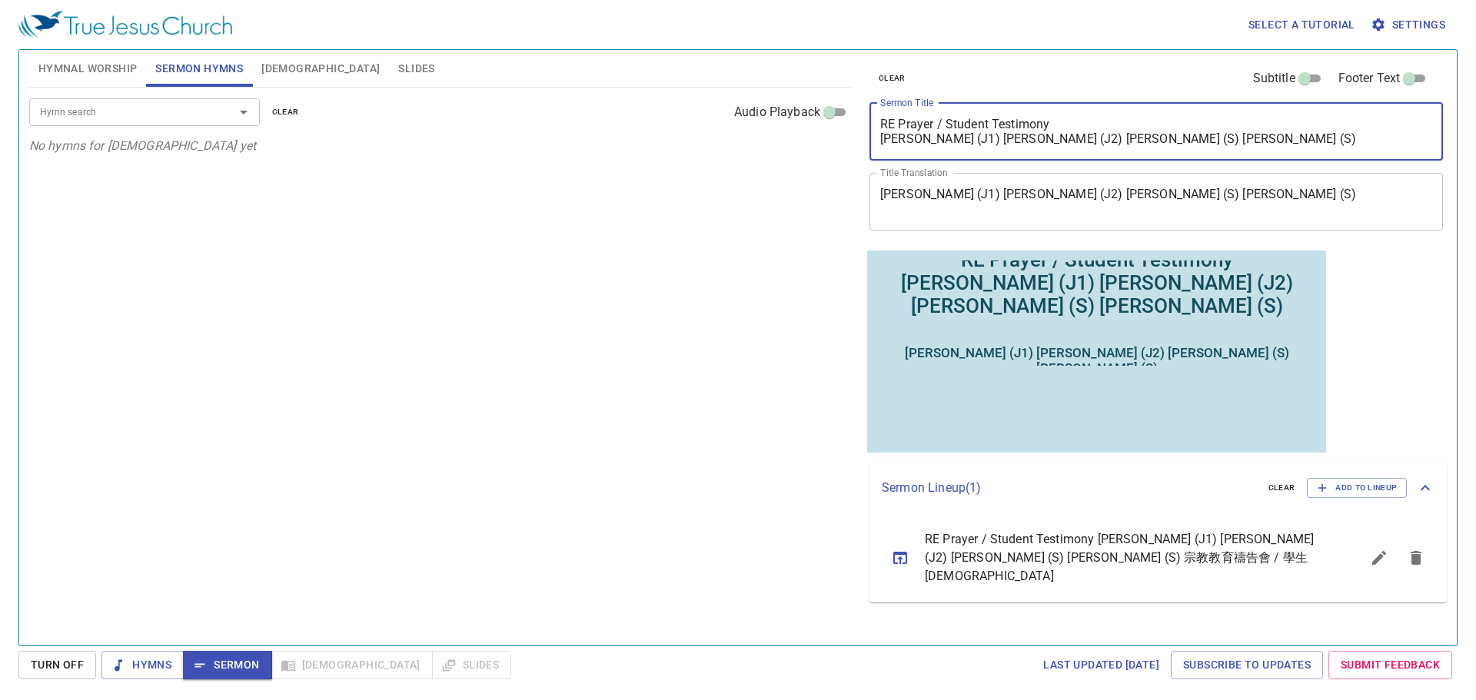
drag, startPoint x: 1176, startPoint y: 138, endPoint x: 864, endPoint y: 164, distance: 313.2
click at [864, 164] on div "clear Subtitle Footer Text Sermon Title RE Prayer / Student Testimony Shannon (…" at bounding box center [1154, 148] width 583 height 197
paste textarea "宗教教育禱告會 / 學生見證會"
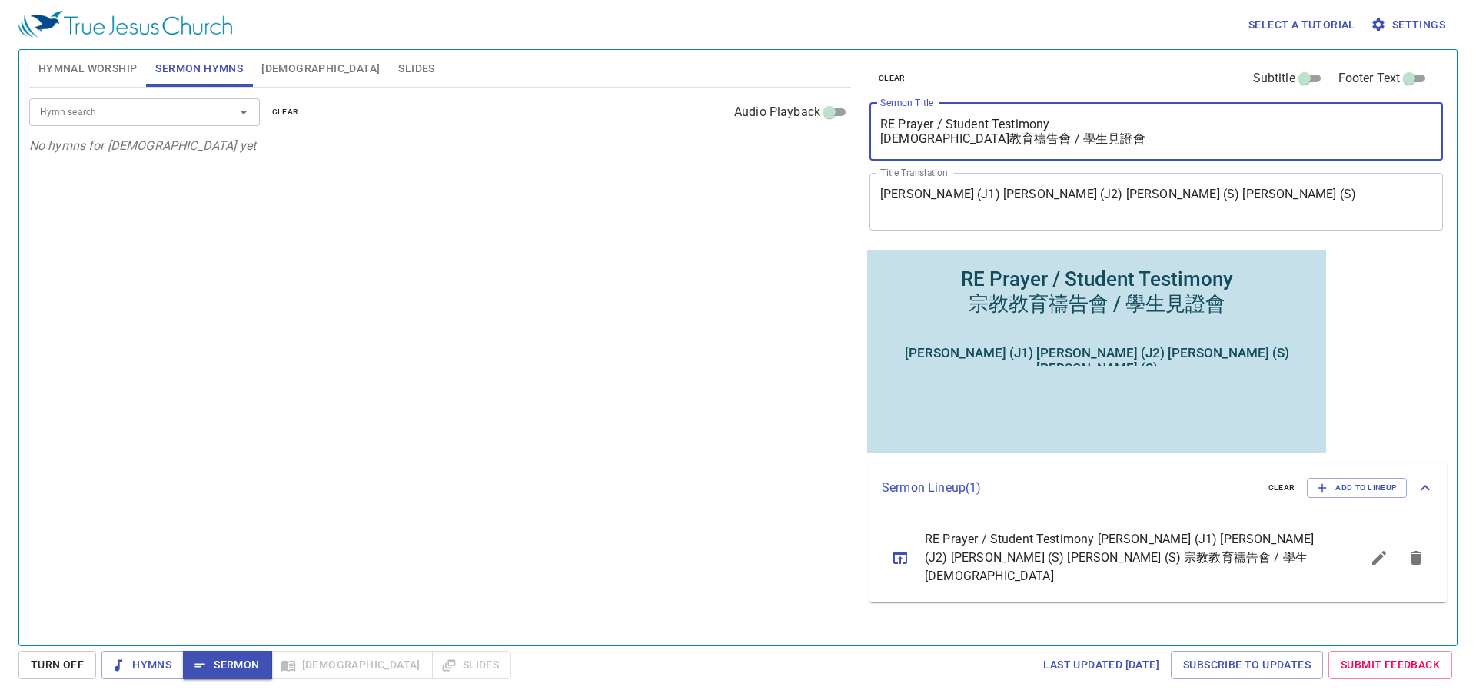
type textarea "RE Prayer / Student Testimony 宗教教育禱告會 / 學生見證會"
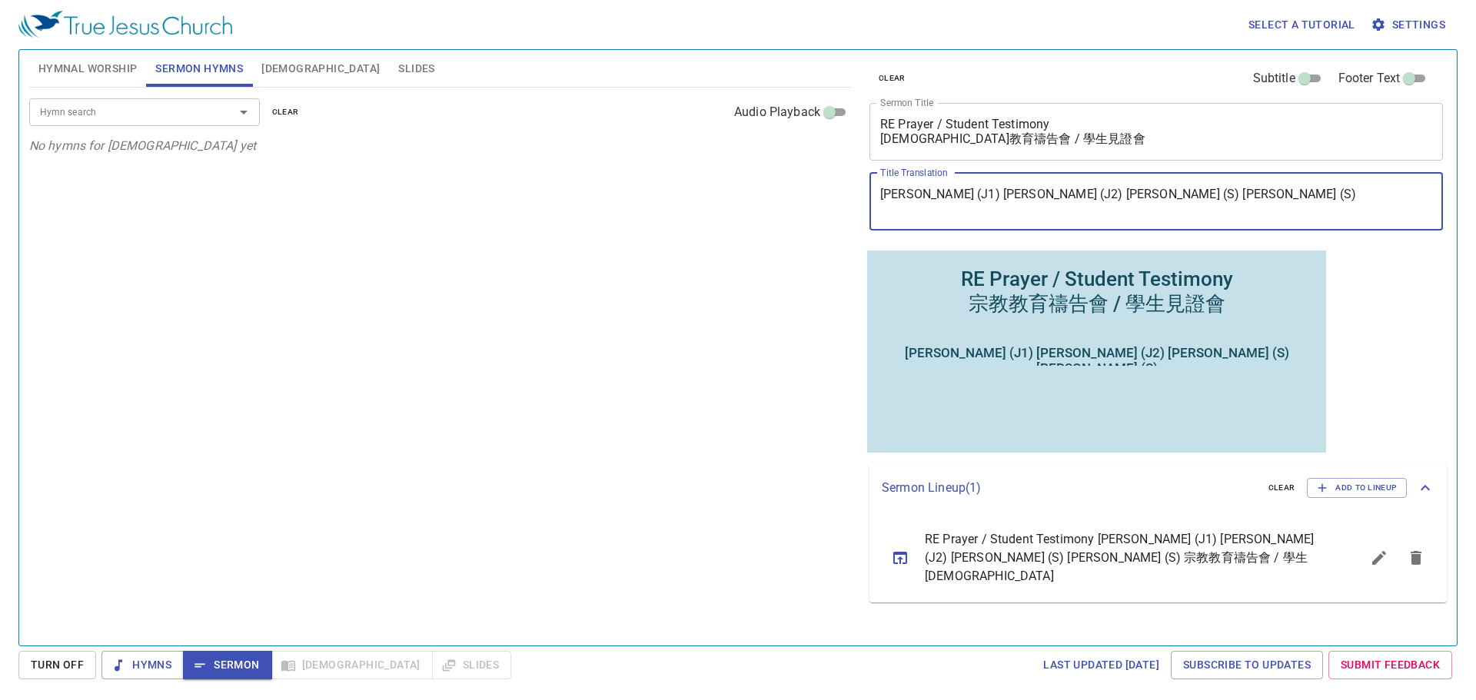
click at [1192, 200] on textarea "Shannon (J1) Pamelyn (J2) Eunnie (S) Jaclyn (S)" at bounding box center [1156, 201] width 552 height 29
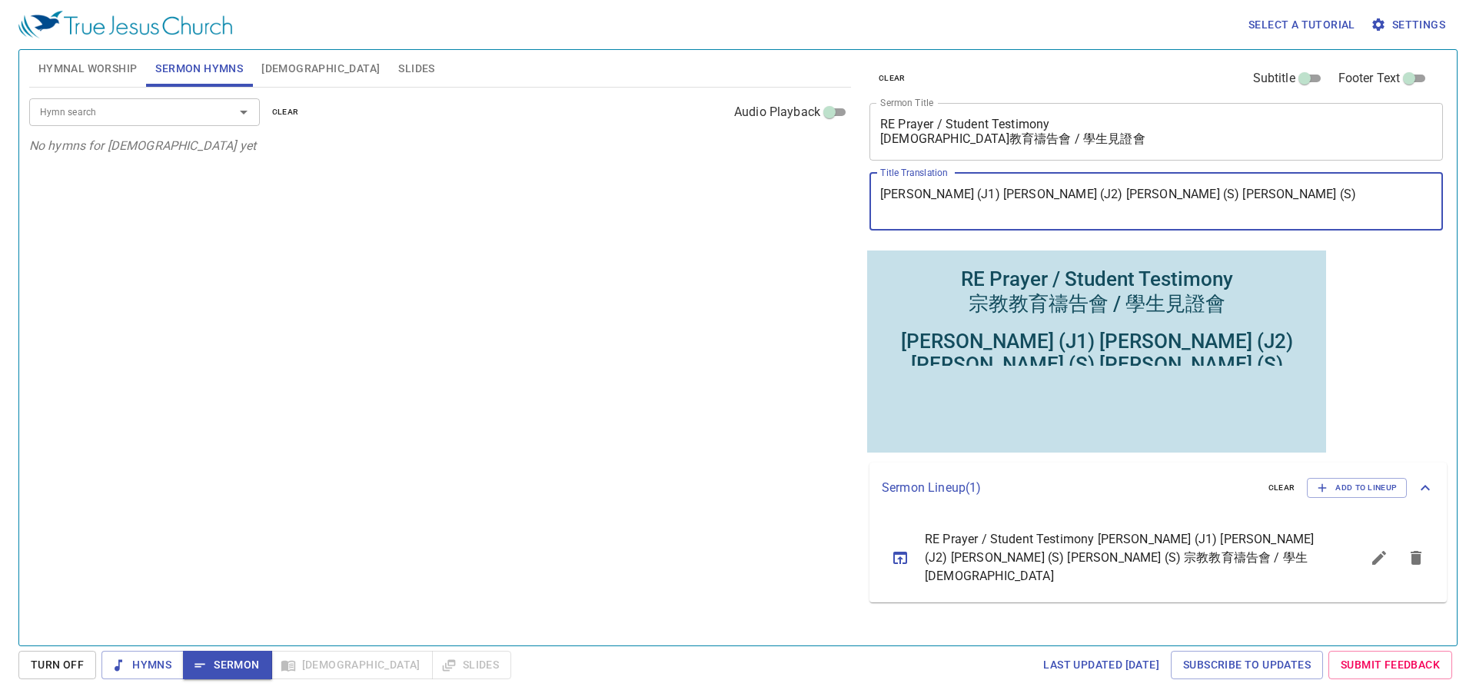
type textarea "Shannon (J1) Pamelyn (J2) Eunnie (S) Jaclyn (S)"
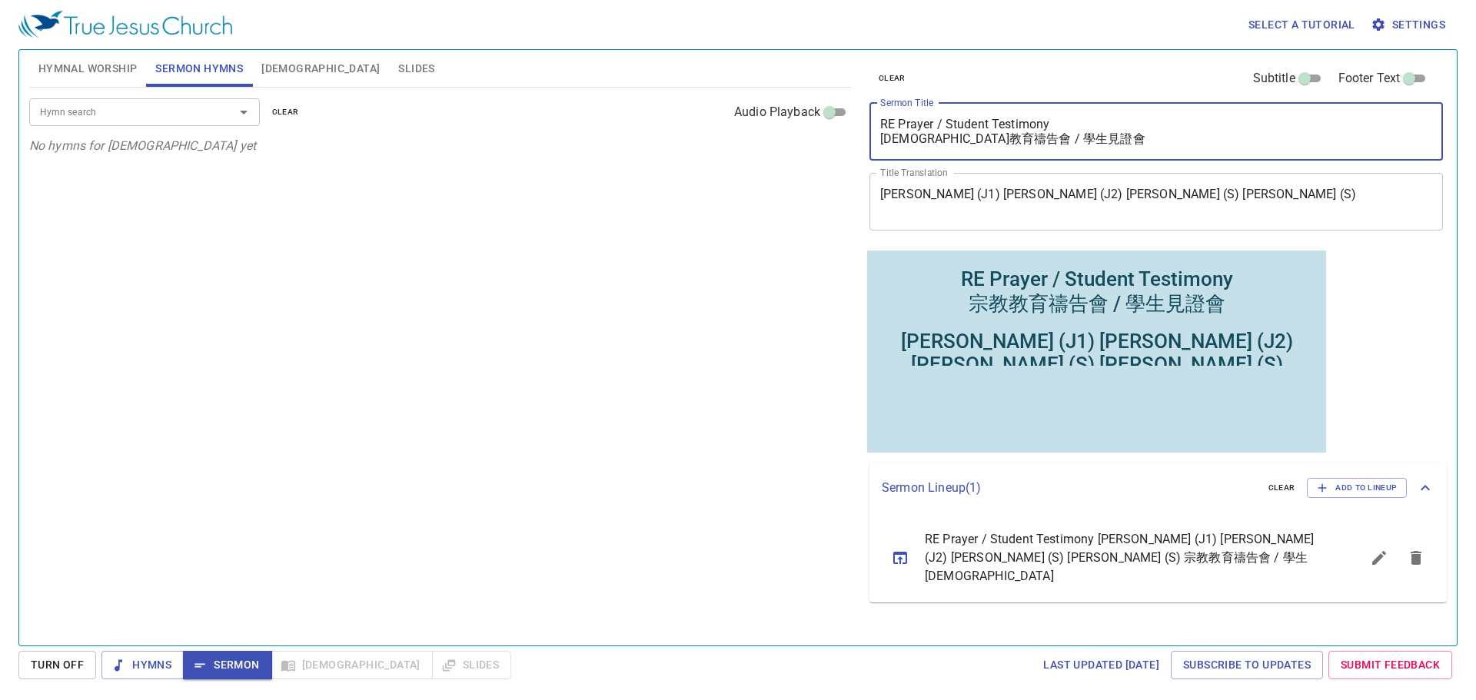
click at [1083, 134] on textarea "RE Prayer / Student Testimony 宗教教育禱告會 / 學生見證會" at bounding box center [1156, 131] width 552 height 29
click at [1084, 125] on textarea "RE Prayer / Student Testimony 宗教教育禱告會 / 學生見證會" at bounding box center [1156, 131] width 552 height 29
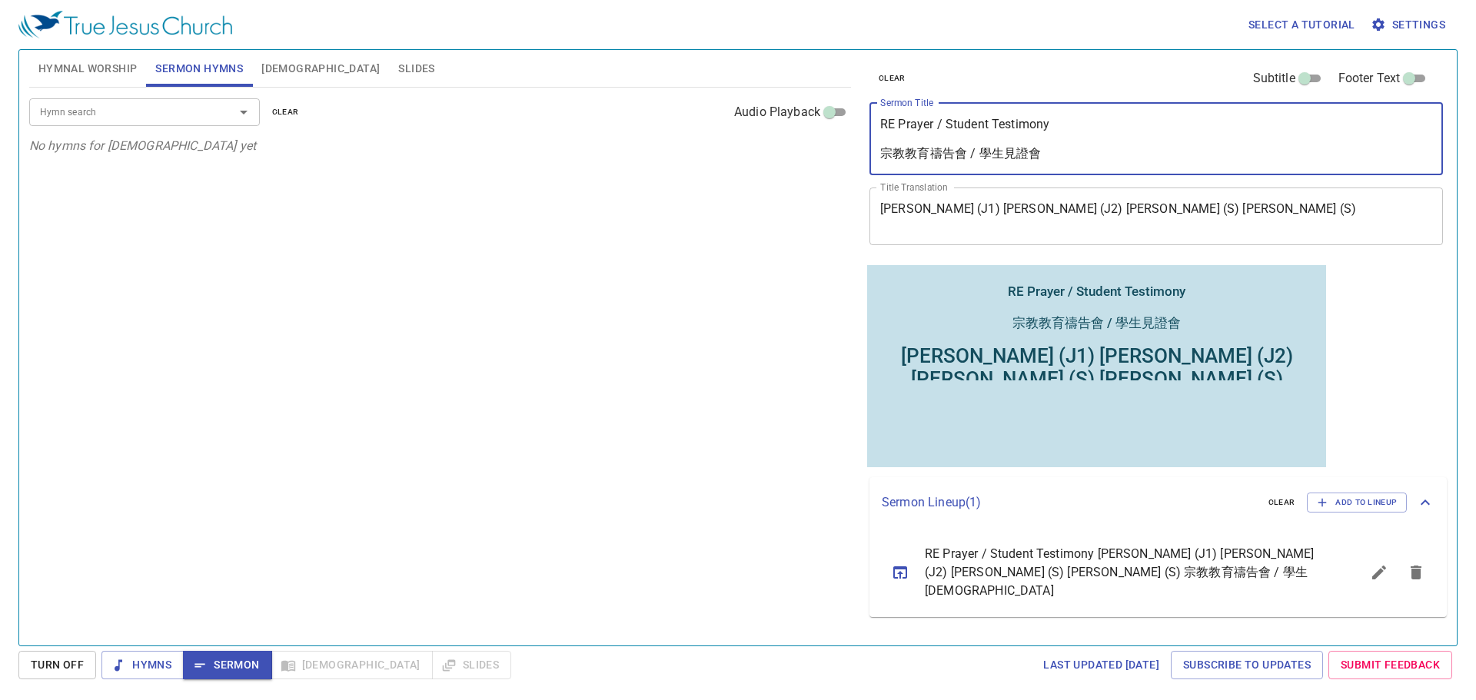
type textarea "RE Prayer / Student Testimony 宗教教育禱告會 / 學生見證會"
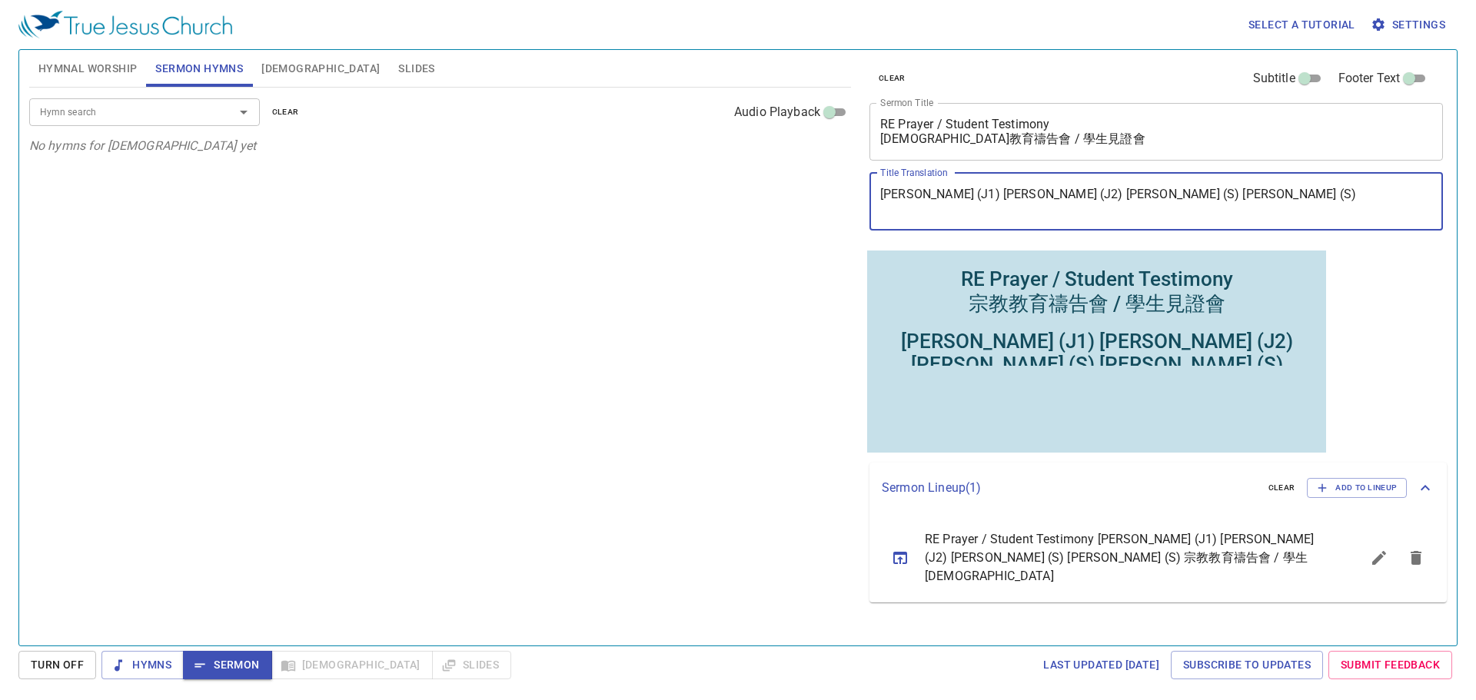
click at [956, 193] on textarea "Shannon (J1) Pamelyn (J2) Eunnie (S) Jaclyn (S)" at bounding box center [1156, 201] width 552 height 29
click at [961, 192] on textarea "[PERSON_NAME] (J1), [PERSON_NAME] (J2), [PERSON_NAME] (S), [PERSON_NAME] (S)" at bounding box center [1156, 201] width 552 height 29
type textarea "[PERSON_NAME] (J1), [PERSON_NAME] (J2), [PERSON_NAME] (S), [PERSON_NAME] (S)"
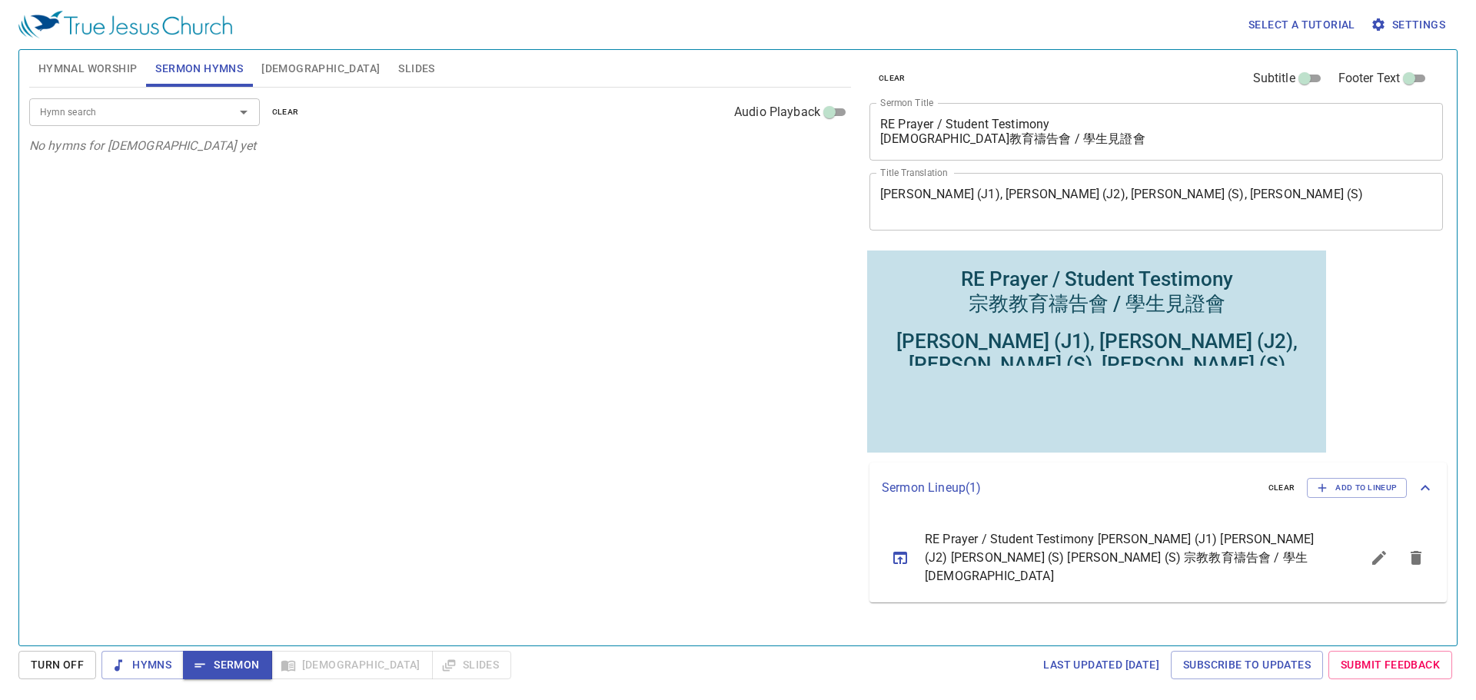
click at [798, 384] on div "Hymn search Hymn search clear Audio Playback No hymns for sermon yet" at bounding box center [440, 360] width 822 height 545
click at [663, 445] on div "Hymn search Hymn search clear Audio Playback No hymns for sermon yet" at bounding box center [440, 360] width 822 height 545
click at [167, 661] on span "Hymns" at bounding box center [143, 665] width 58 height 19
click at [208, 659] on span "Sermon" at bounding box center [227, 665] width 64 height 19
click at [743, 505] on div "Hymn search Hymn search clear Audio Playback No hymns for sermon yet" at bounding box center [440, 360] width 822 height 545
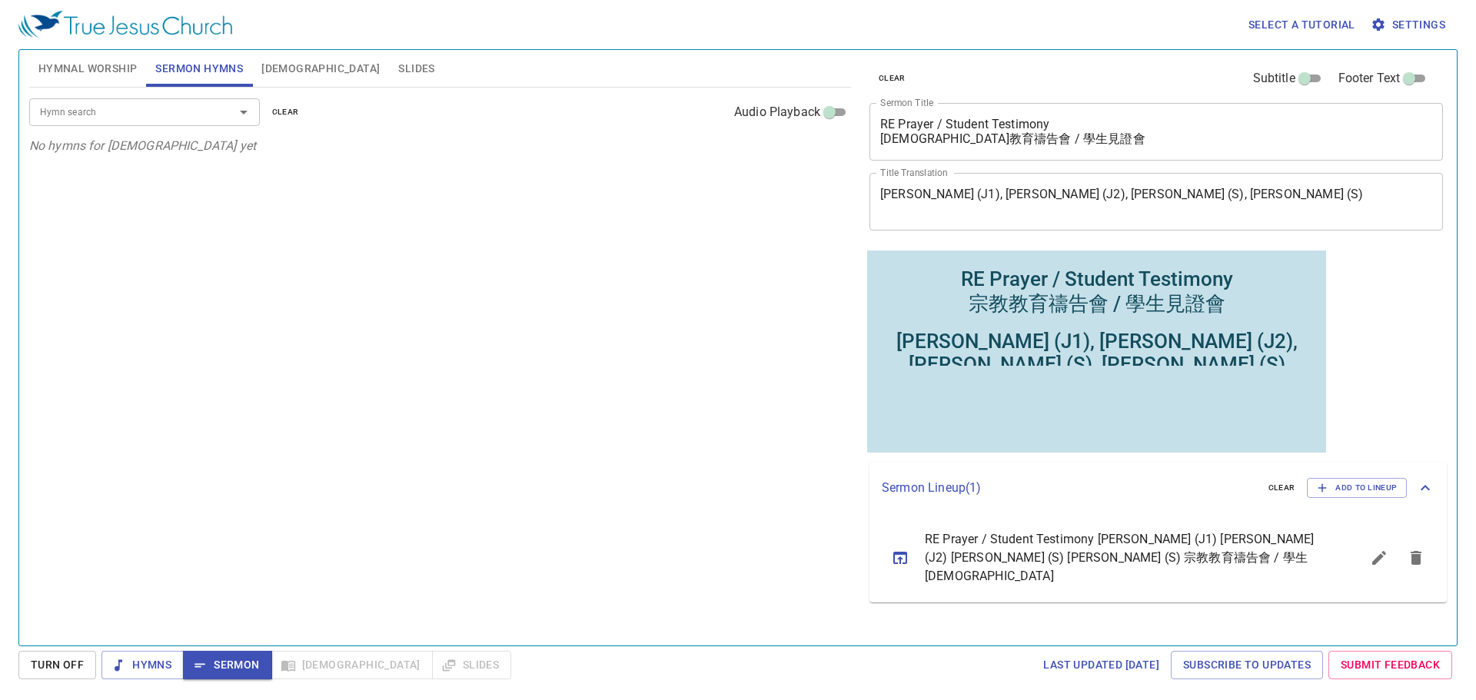
click at [883, 131] on textarea "RE Prayer / Student Testimony 宗教教育禱告會 / 學生見證會" at bounding box center [1156, 131] width 552 height 29
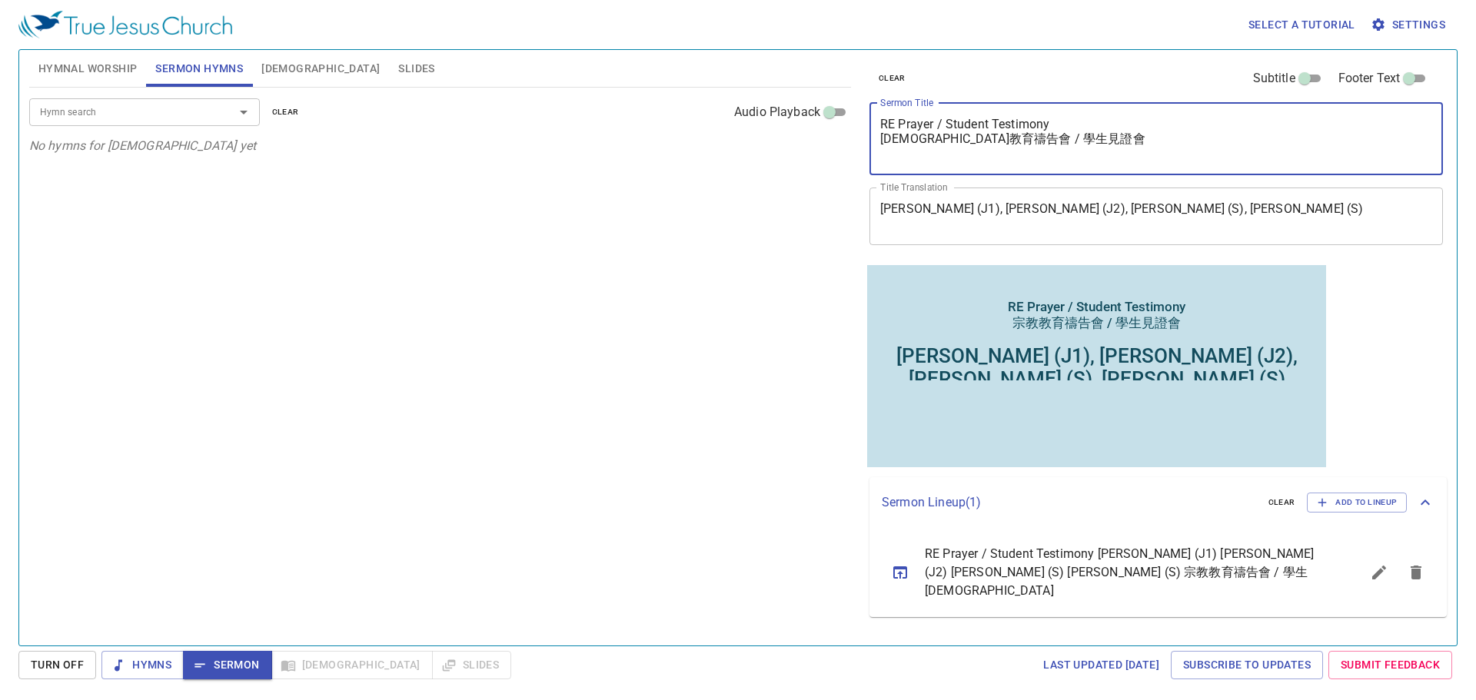
type textarea "RE Prayer / Student Testimony 宗教教育禱告會 / 學生見證會"
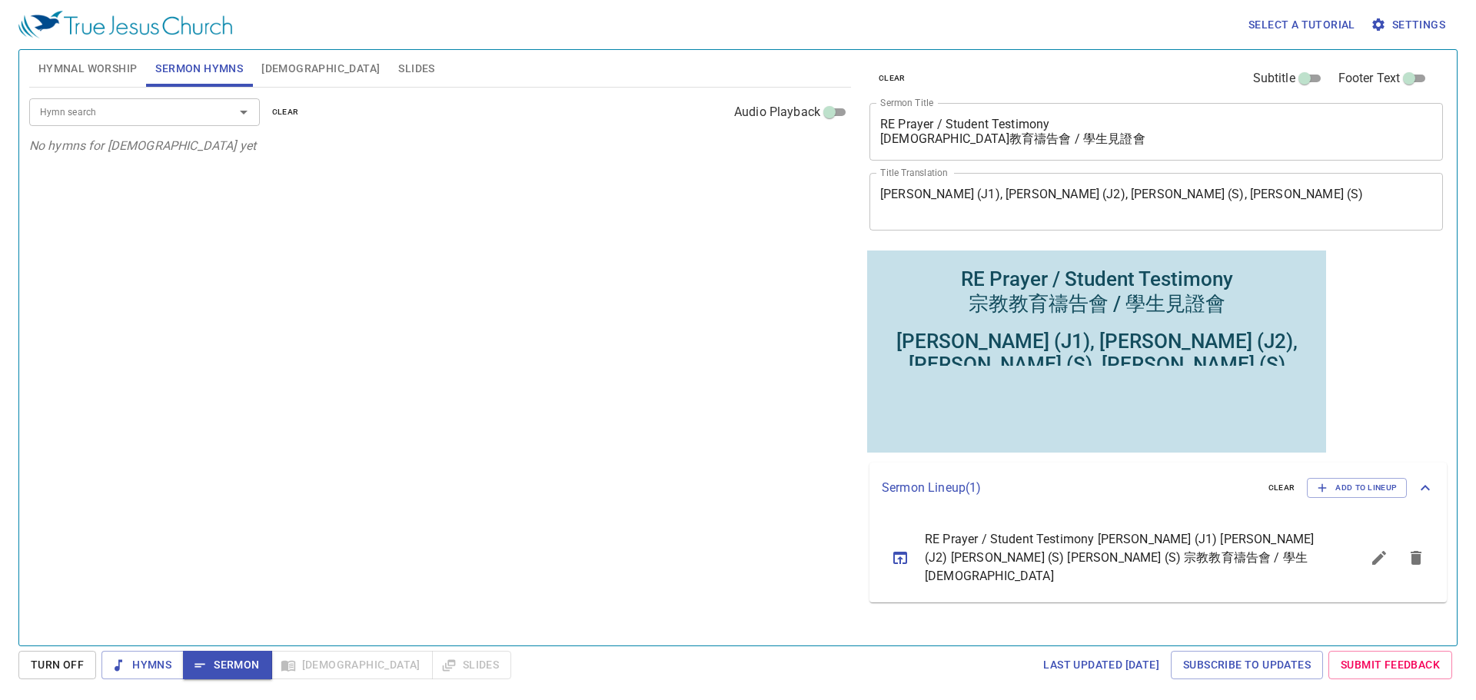
click at [829, 283] on div "Hymn search Hymn search clear Audio Playback No hymns for sermon yet" at bounding box center [440, 360] width 822 height 545
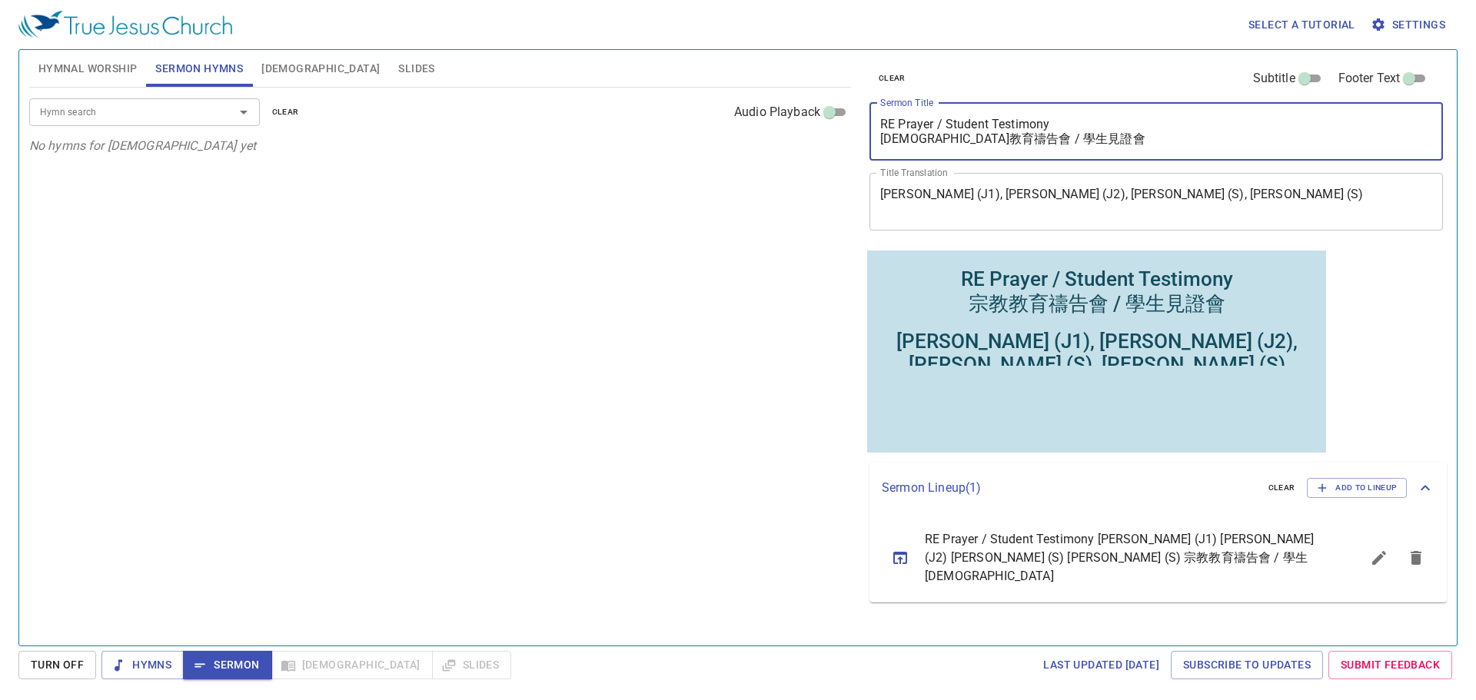
drag, startPoint x: 1047, startPoint y: 141, endPoint x: 853, endPoint y: 103, distance: 197.3
click at [853, 103] on div "Hymnal Worship Sermon Hymns Bible Slides Hymn search Hymn search clear Audio Pl…" at bounding box center [738, 342] width 1430 height 596
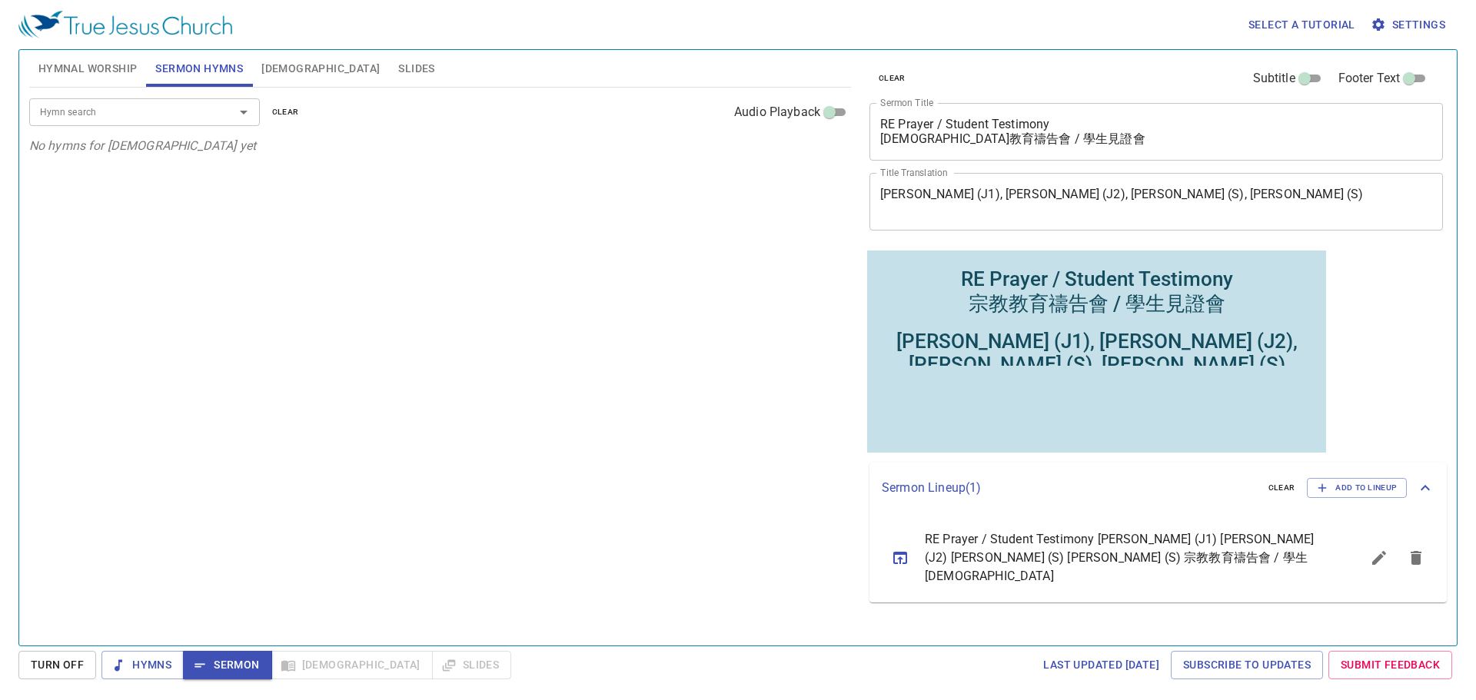
click at [1105, 345] on div "[PERSON_NAME] (J1), [PERSON_NAME] (J2), [PERSON_NAME] (S), [PERSON_NAME] (S)" at bounding box center [1096, 352] width 450 height 46
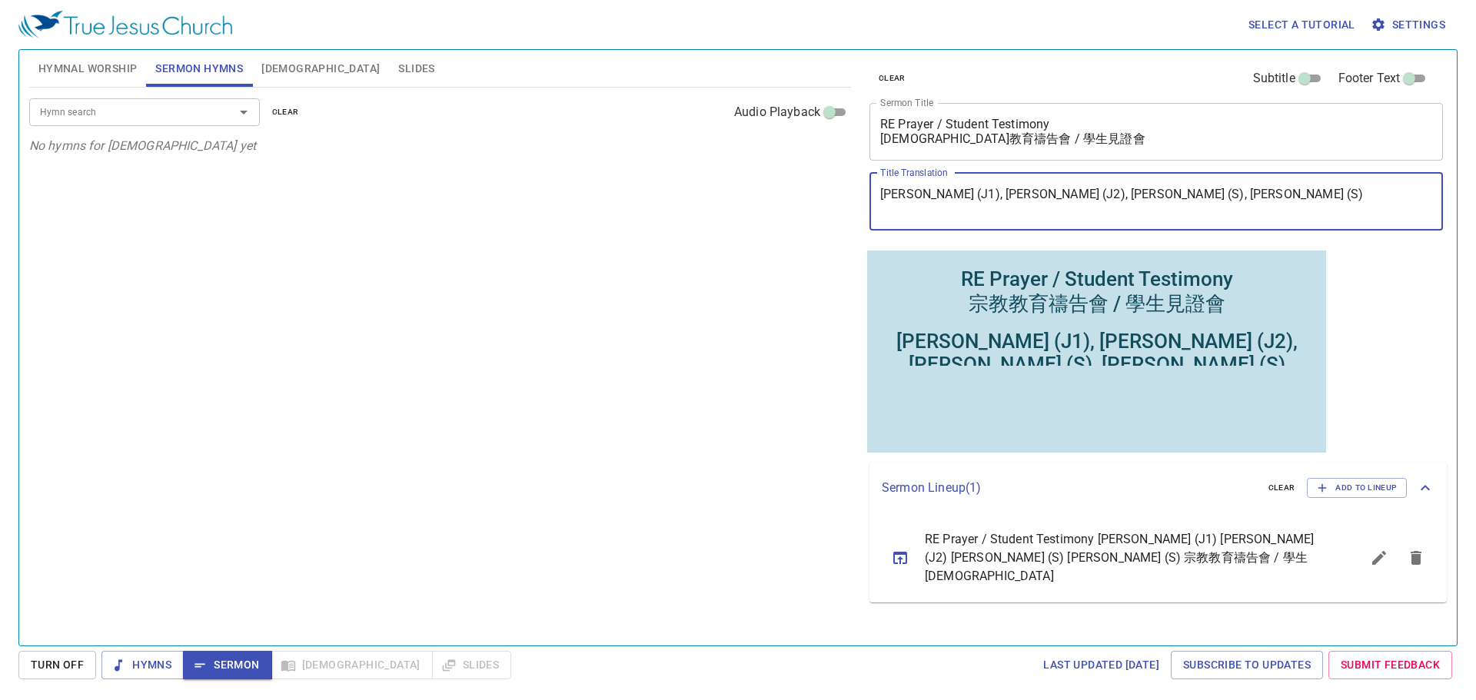
drag, startPoint x: 1172, startPoint y: 195, endPoint x: 752, endPoint y: 175, distance: 420.1
click at [752, 175] on div "Hymnal Worship Sermon Hymns Bible Slides Hymn search Hymn search clear Audio Pl…" at bounding box center [738, 342] width 1430 height 596
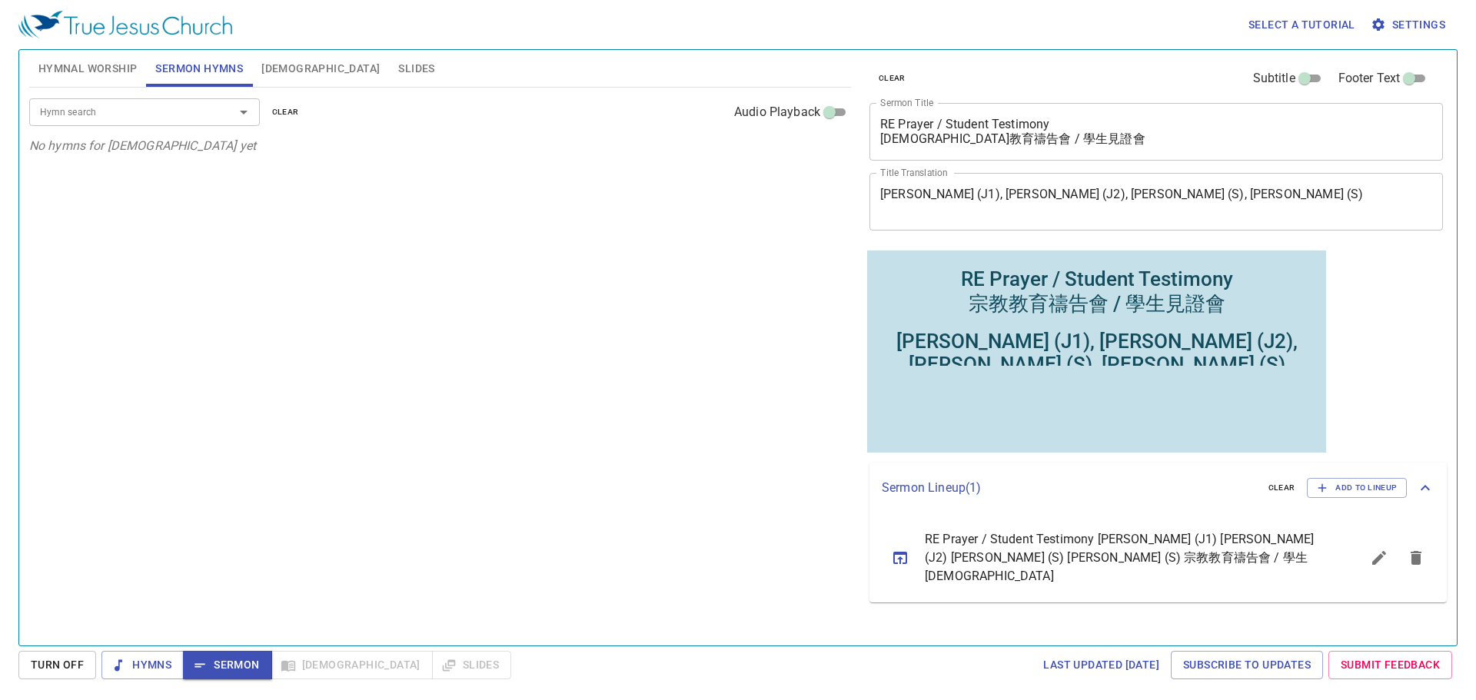
click at [116, 65] on span "Hymnal Worship" at bounding box center [87, 68] width 99 height 19
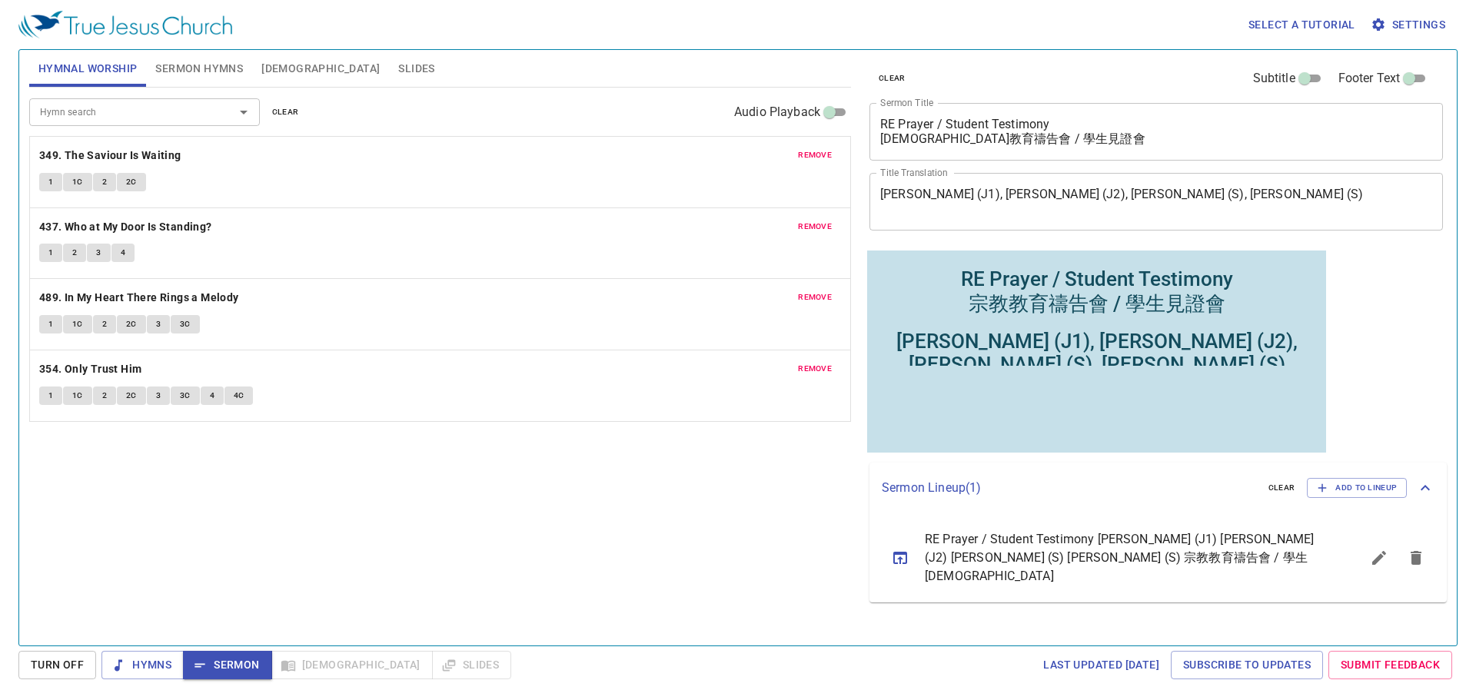
click at [819, 155] on span "remove" at bounding box center [815, 155] width 34 height 14
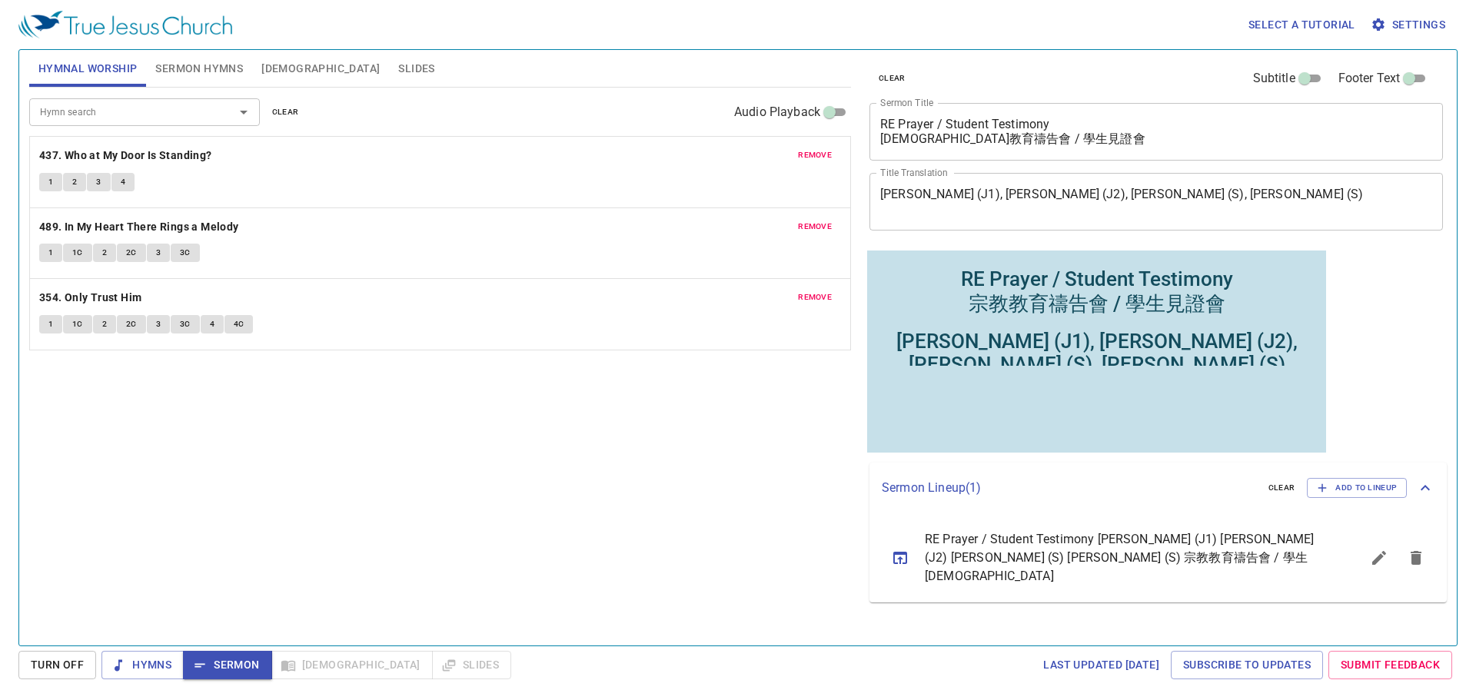
click at [819, 155] on span "remove" at bounding box center [815, 155] width 34 height 14
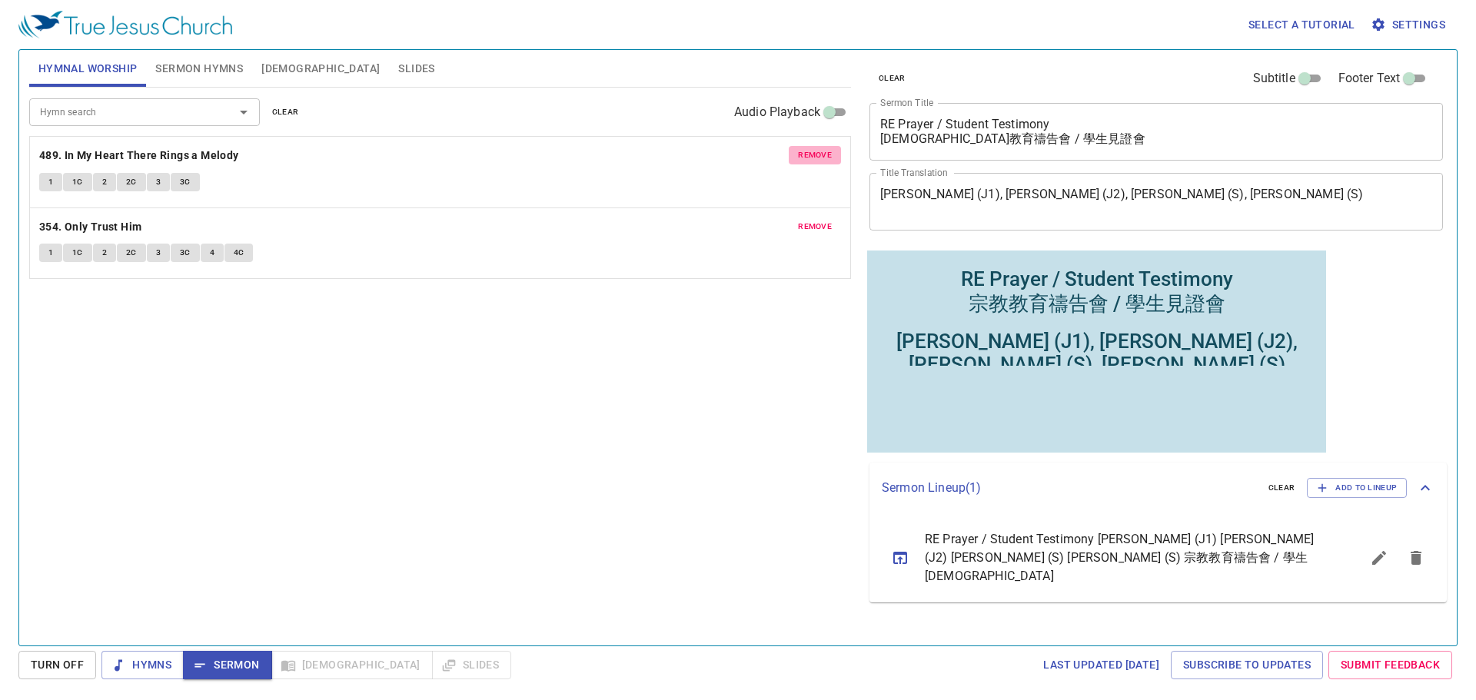
click at [819, 155] on span "remove" at bounding box center [815, 155] width 34 height 14
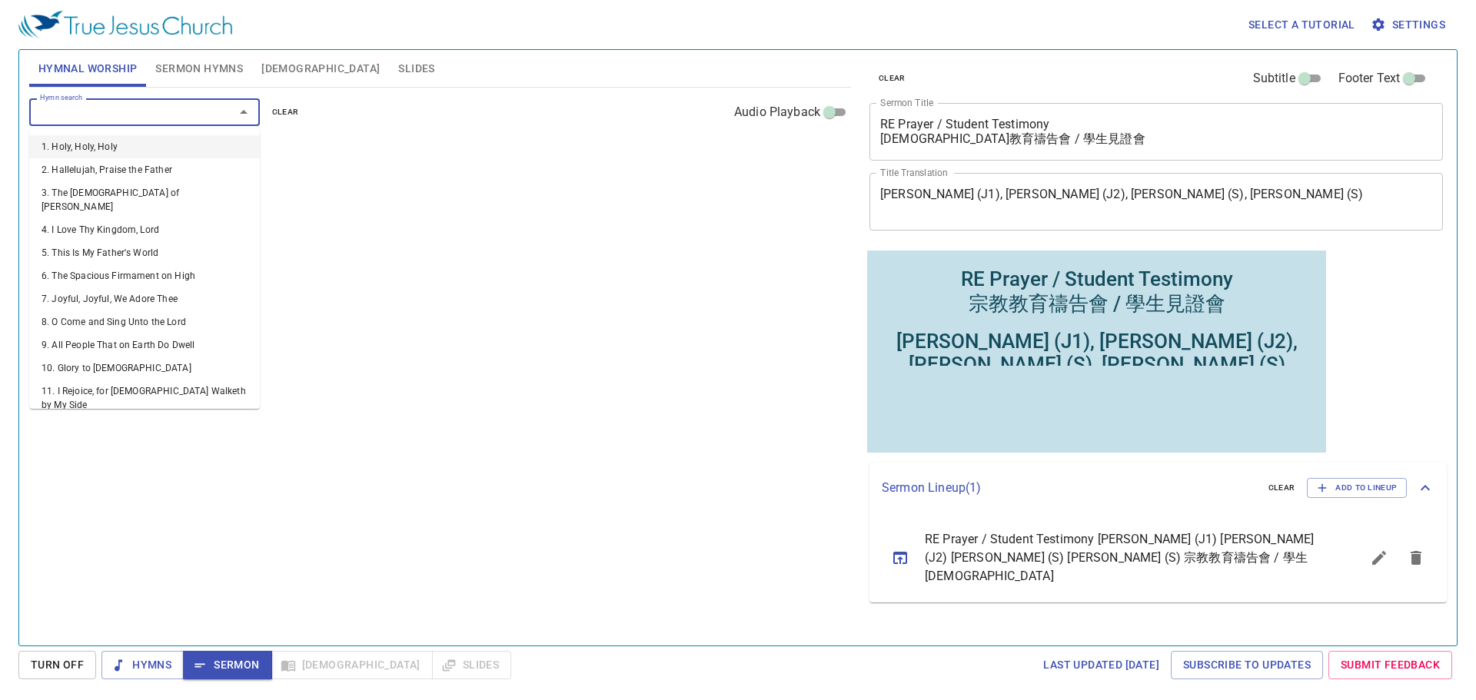
click at [167, 116] on input "Hymn search" at bounding box center [122, 112] width 176 height 18
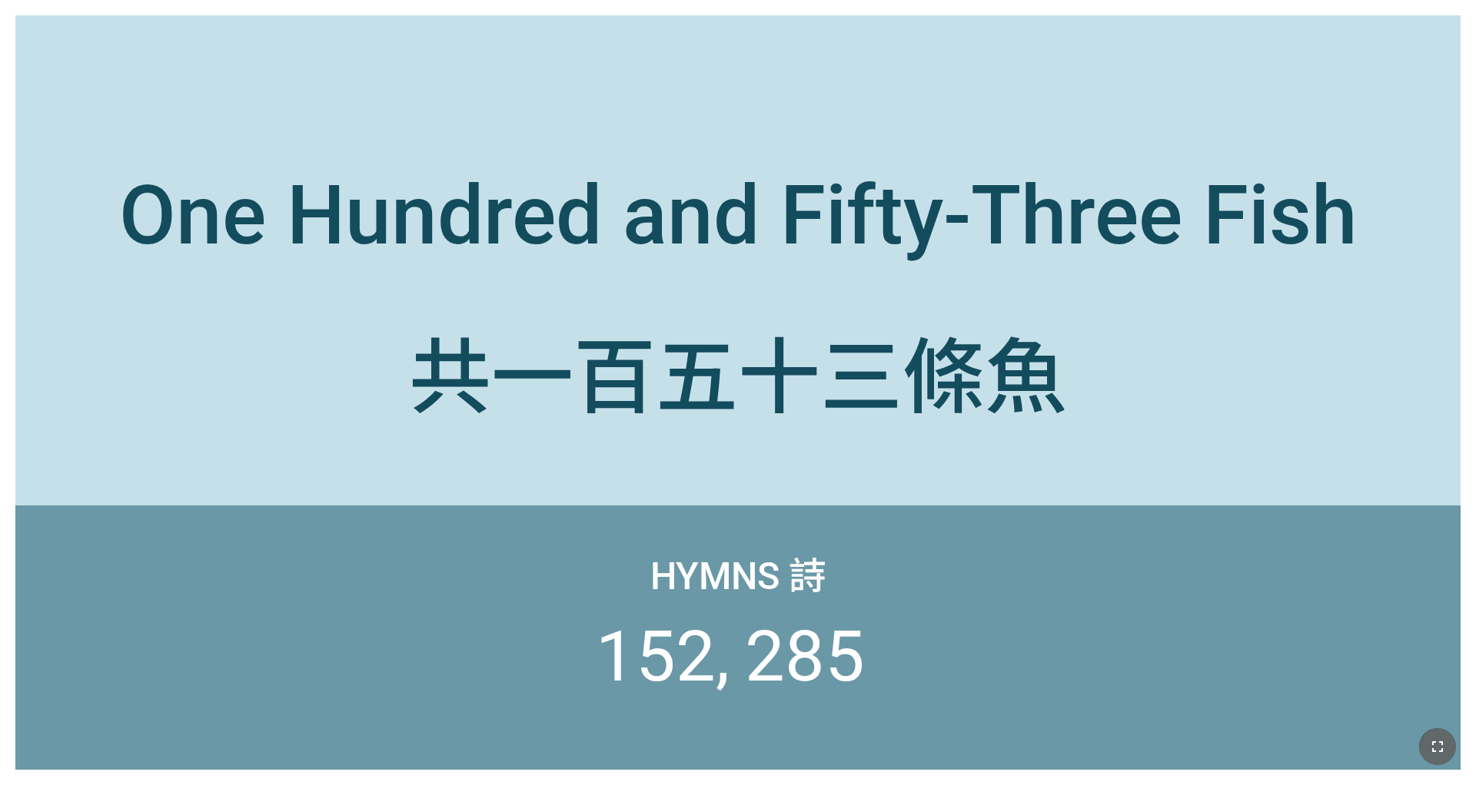
click at [983, 613] on button "button" at bounding box center [1437, 747] width 37 height 37
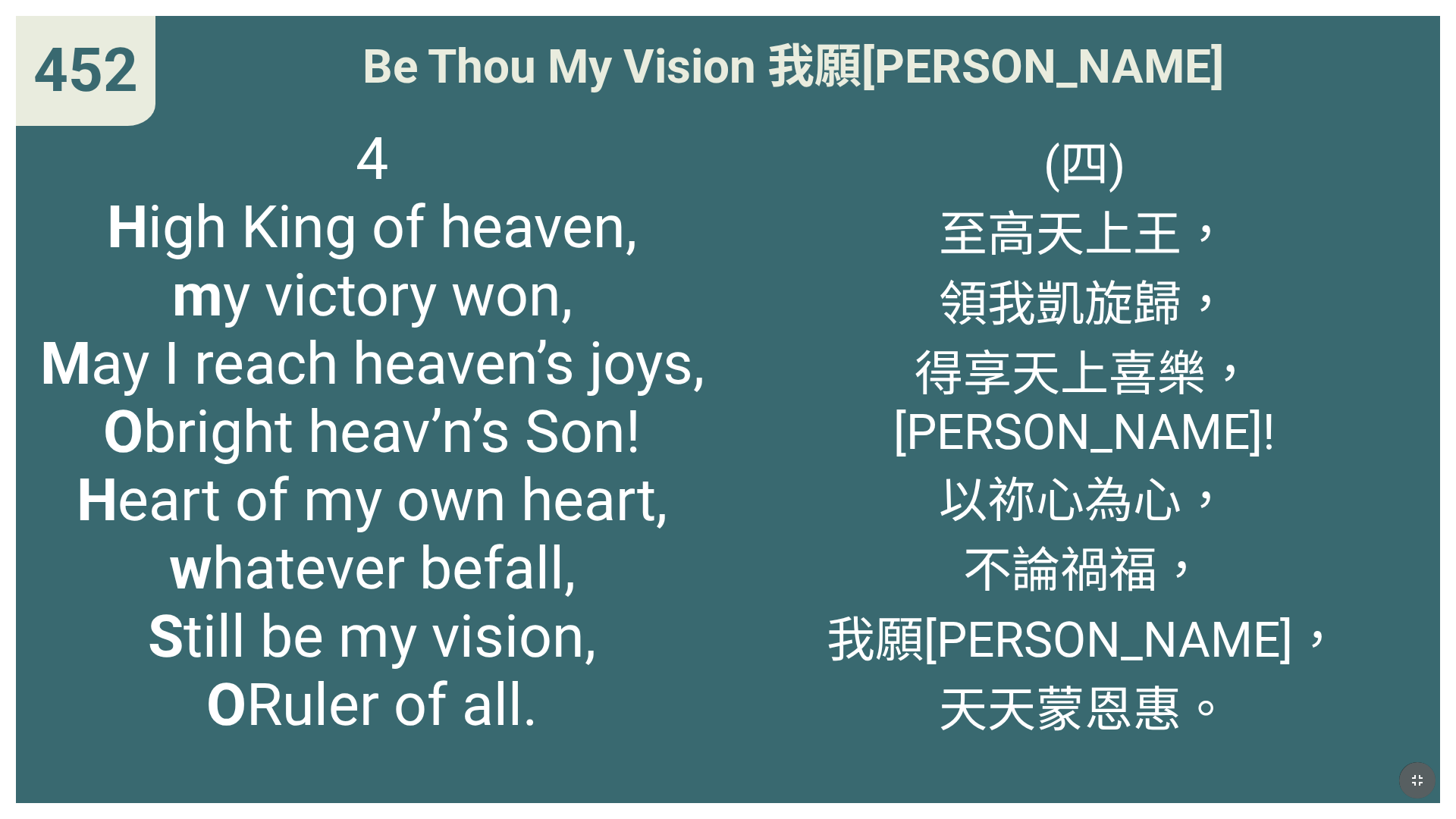
drag, startPoint x: 1410, startPoint y: 781, endPoint x: 1410, endPoint y: 736, distance: 45.0
click at [970, 605] on icon "button" at bounding box center [1417, 781] width 18 height 18
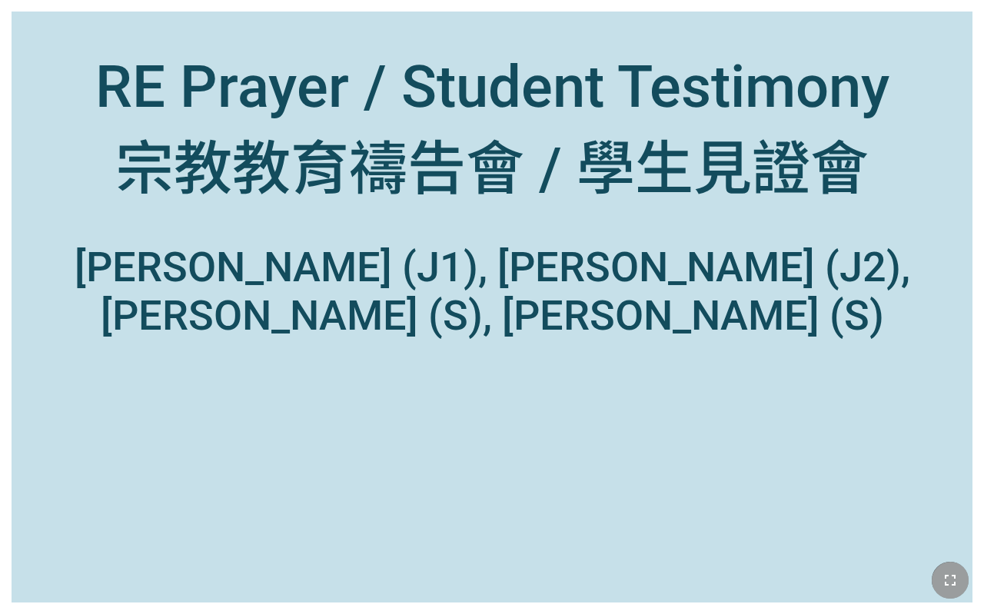
click at [948, 584] on icon "button" at bounding box center [950, 580] width 18 height 18
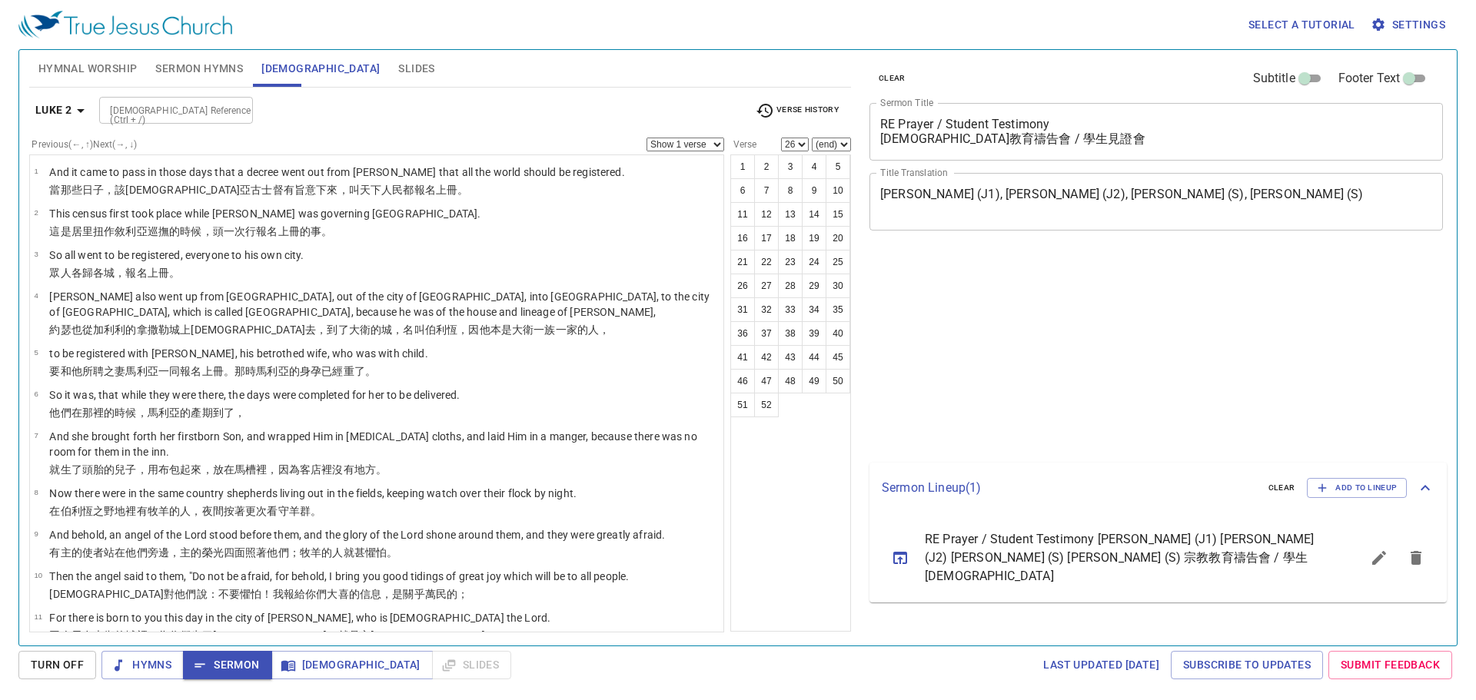
select select "26"
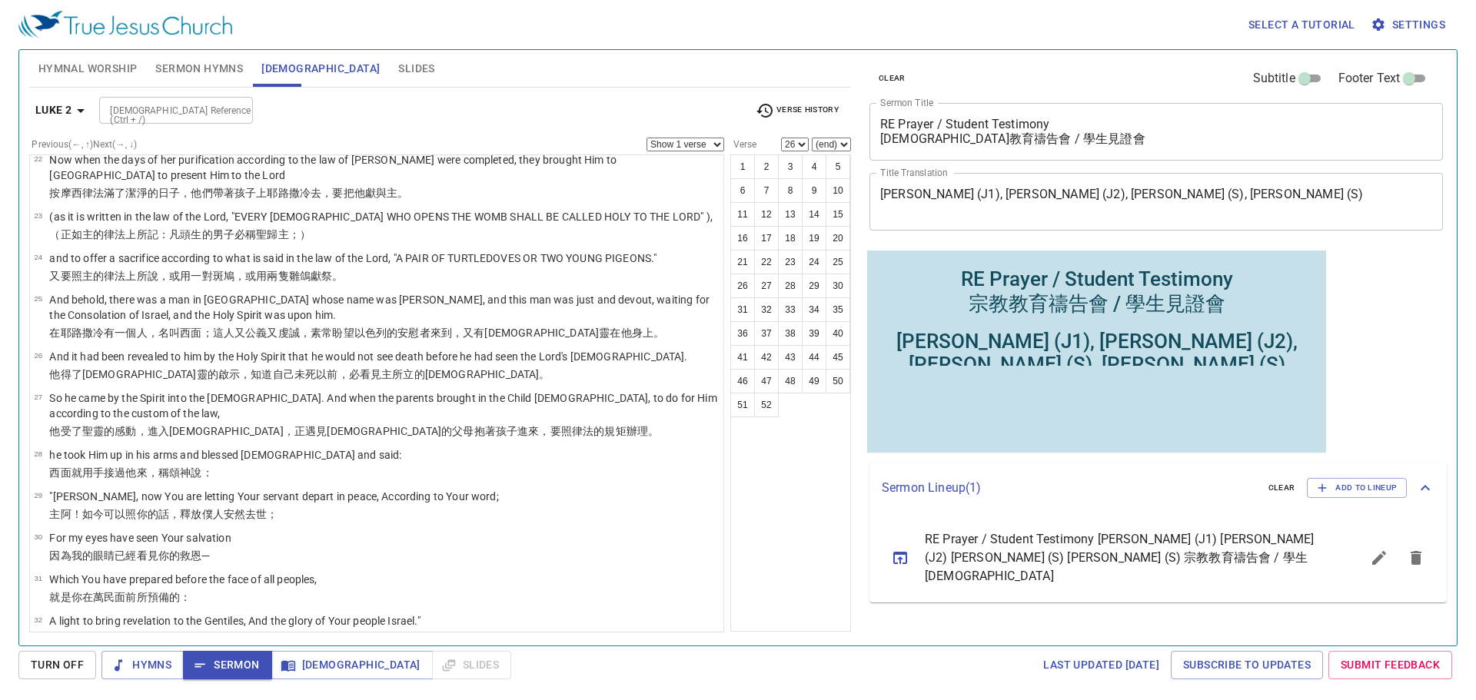
scroll to position [1076, 0]
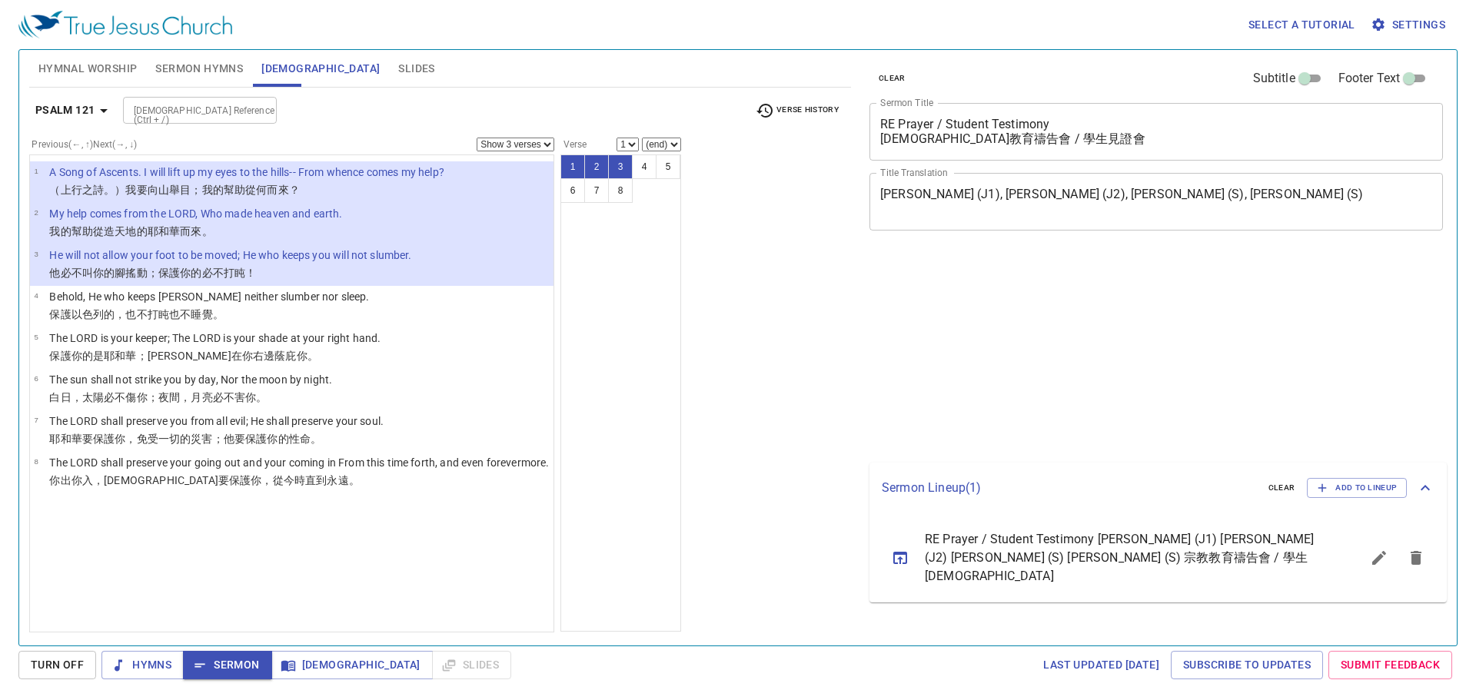
select select "3"
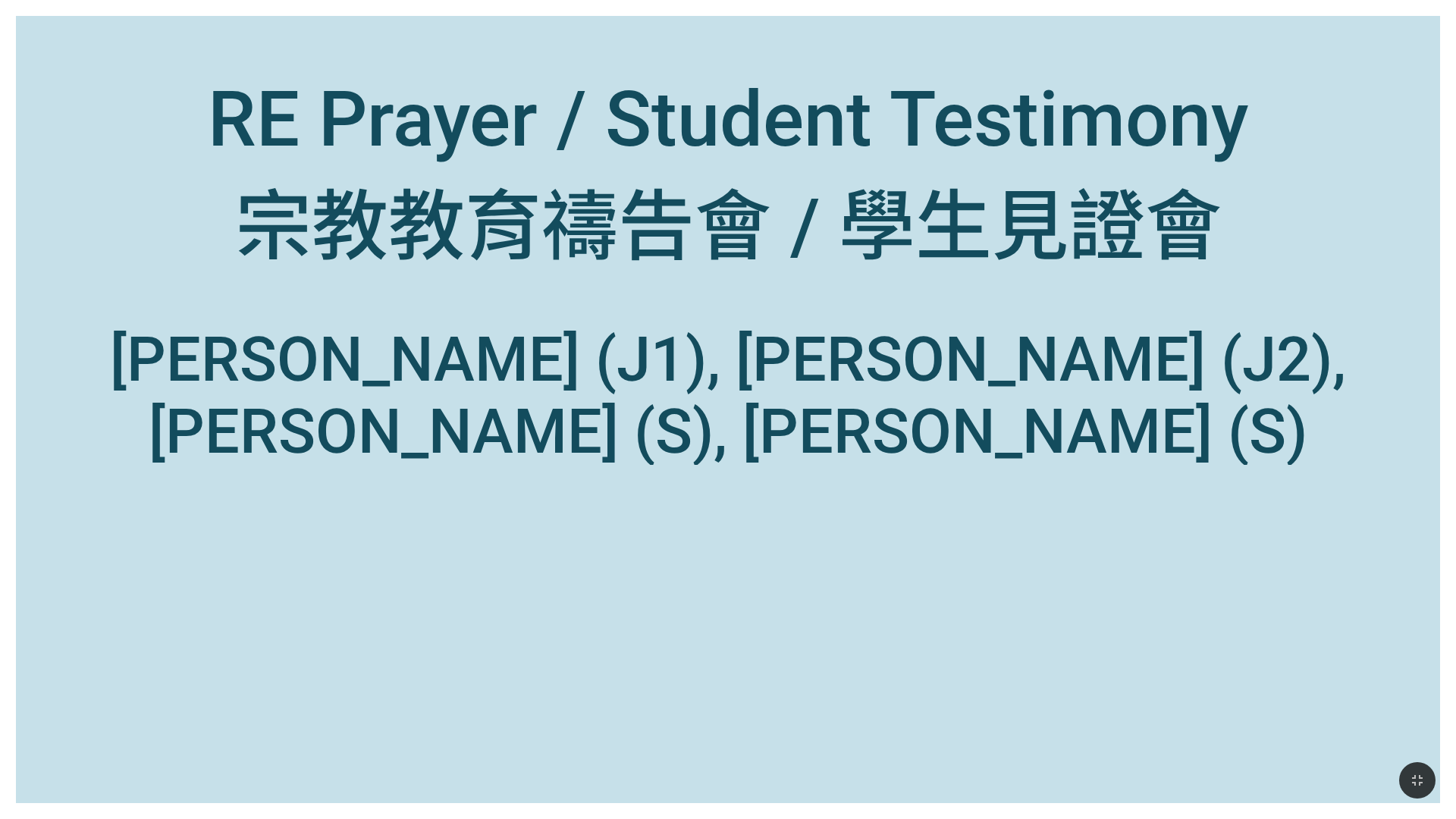
click at [349, 206] on div "RE Prayer / Student Testimony [DEMOGRAPHIC_DATA]教育禱告會 / 學生見證會" at bounding box center [728, 175] width 1040 height 201
